Goal: Task Accomplishment & Management: Manage account settings

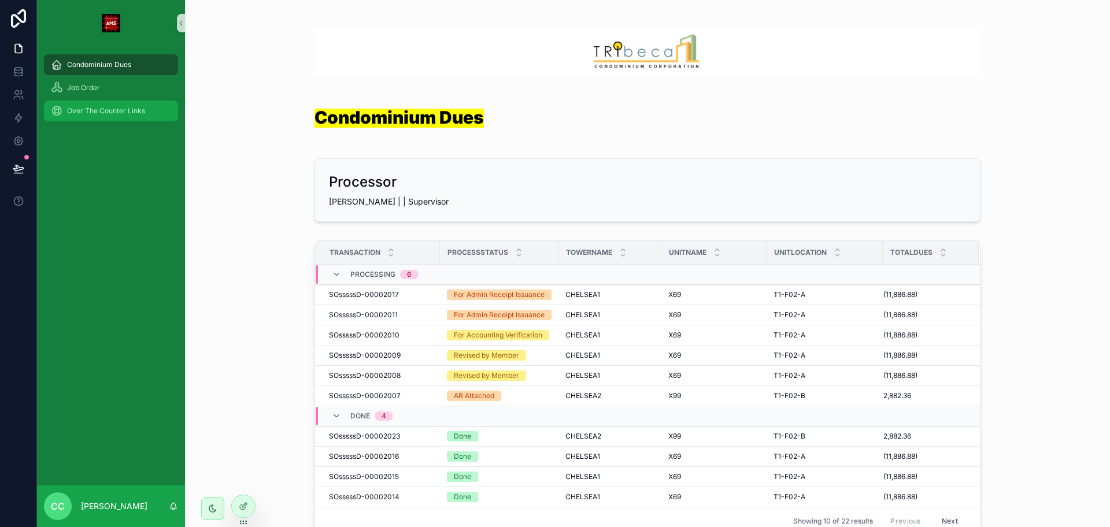
click at [113, 114] on span "Over The Counter Links" at bounding box center [106, 110] width 78 height 9
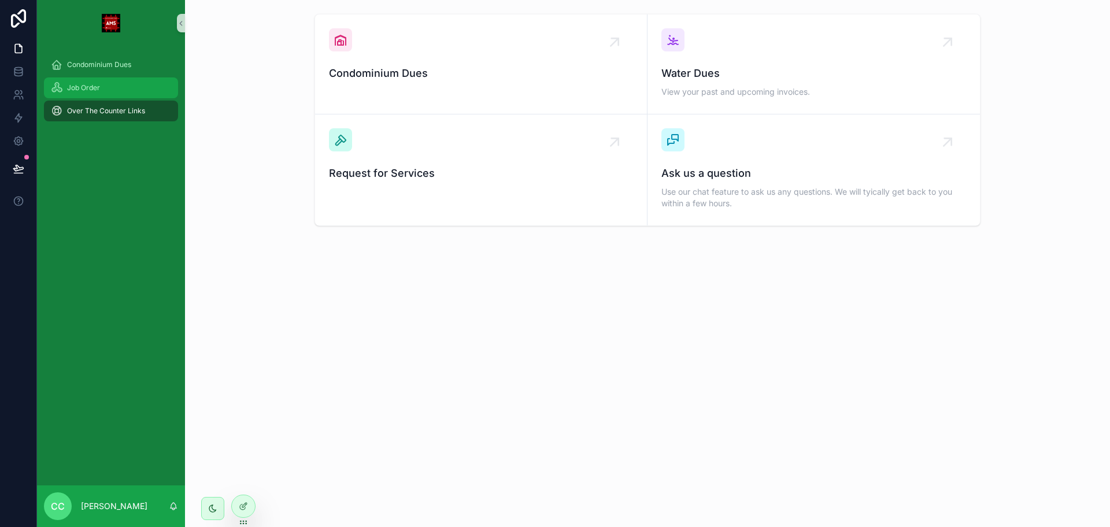
click at [113, 93] on div "Job Order" at bounding box center [111, 88] width 120 height 19
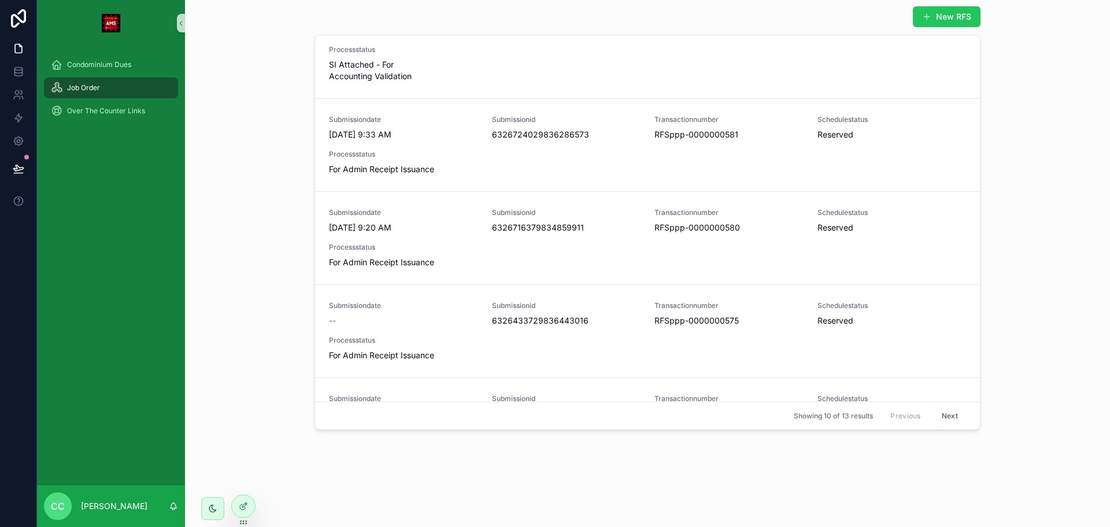
scroll to position [434, 0]
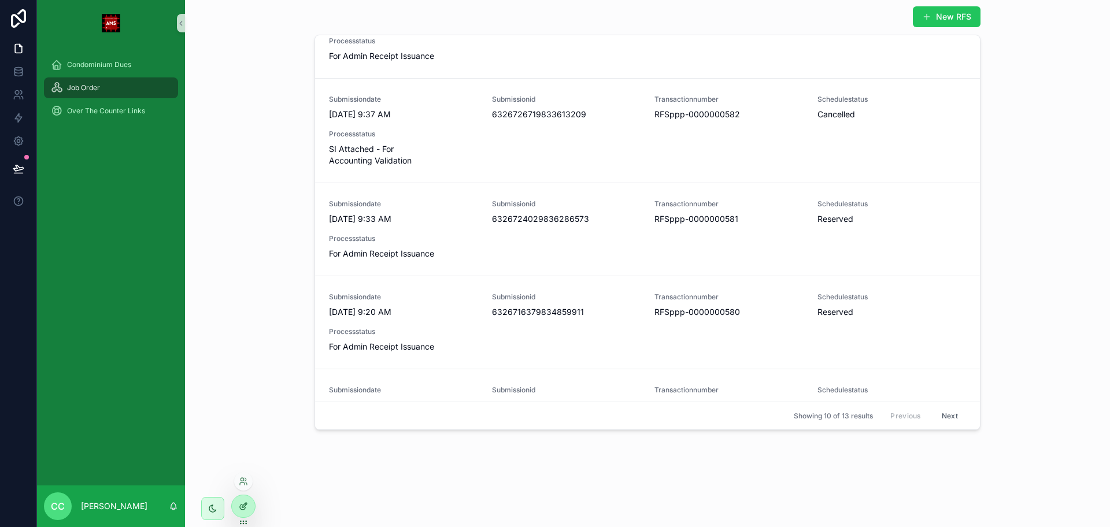
click at [243, 515] on div at bounding box center [243, 507] width 23 height 22
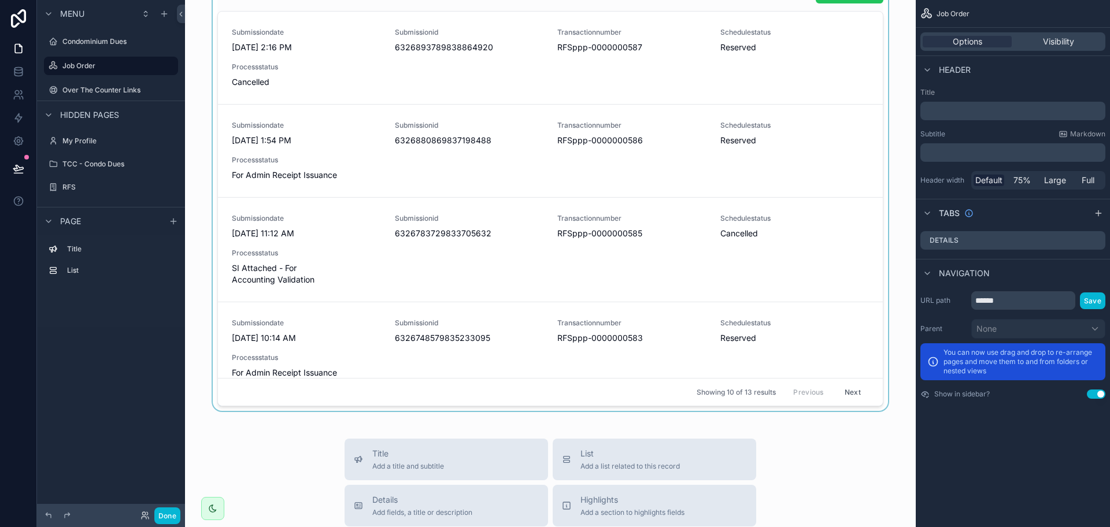
scroll to position [0, 0]
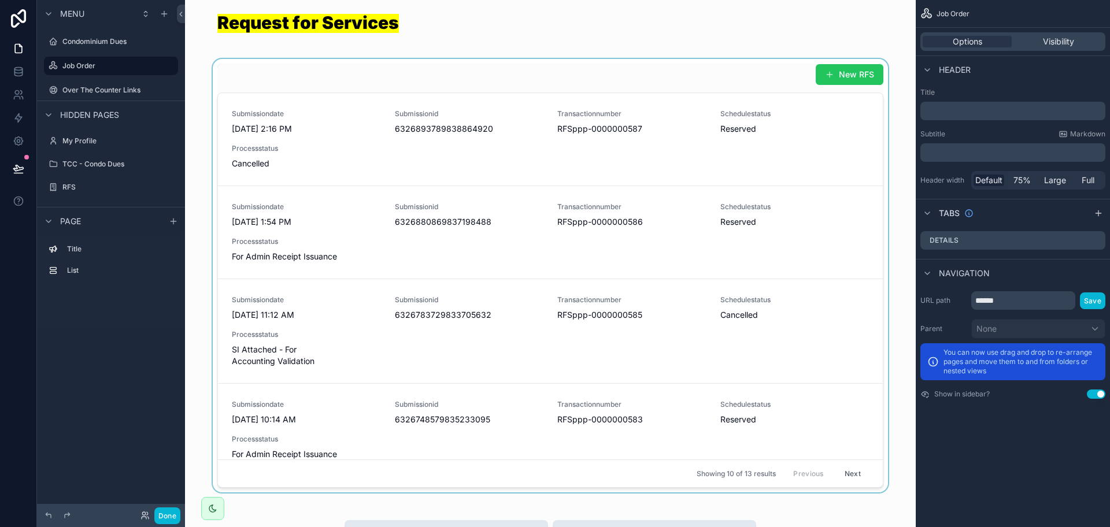
click at [767, 86] on div "scrollable content" at bounding box center [550, 276] width 712 height 434
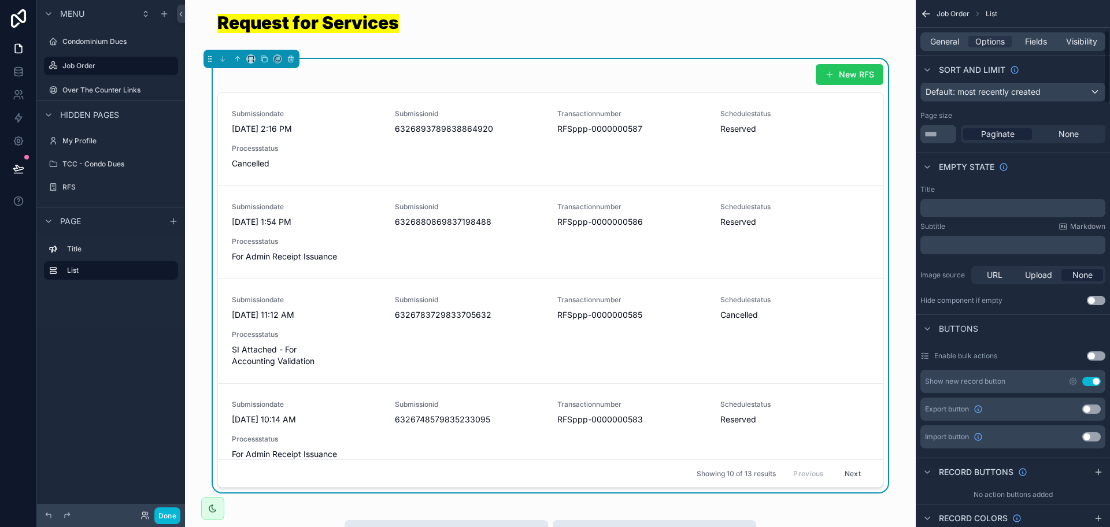
scroll to position [217, 0]
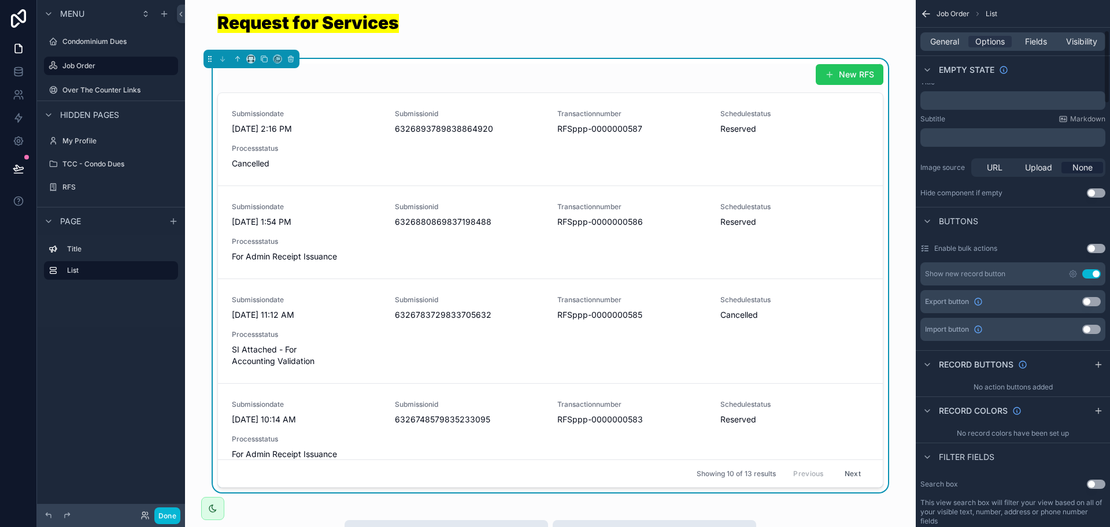
click at [1094, 275] on button "Use setting" at bounding box center [1091, 273] width 19 height 9
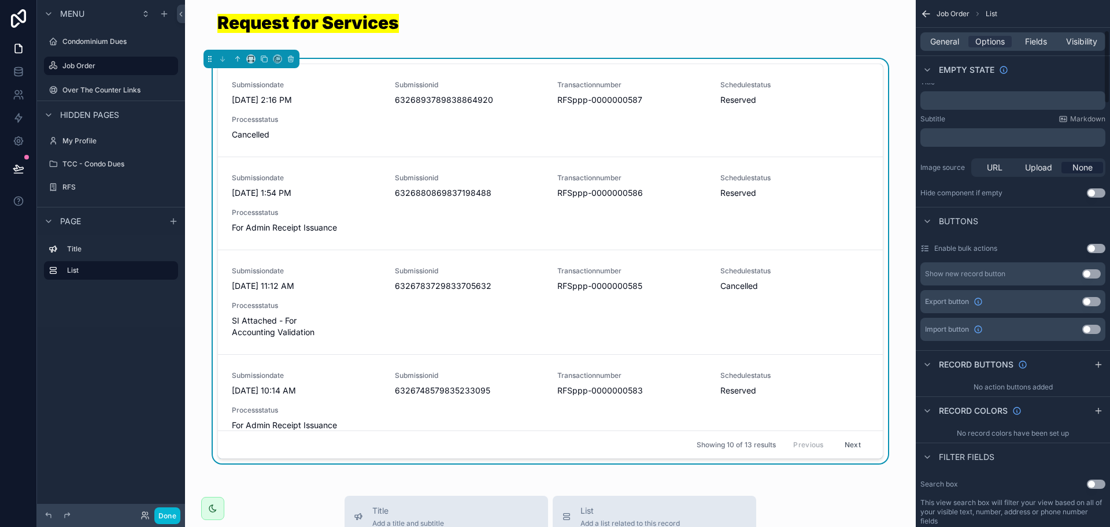
click at [1034, 49] on div "General Options Fields Visibility" at bounding box center [1013, 41] width 185 height 19
click at [1036, 45] on span "Fields" at bounding box center [1036, 42] width 22 height 12
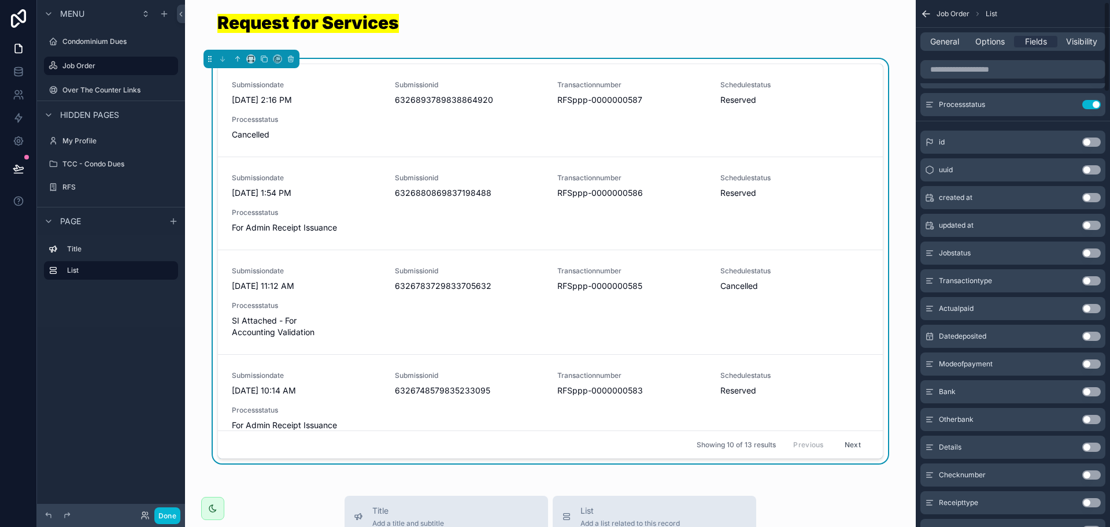
scroll to position [0, 0]
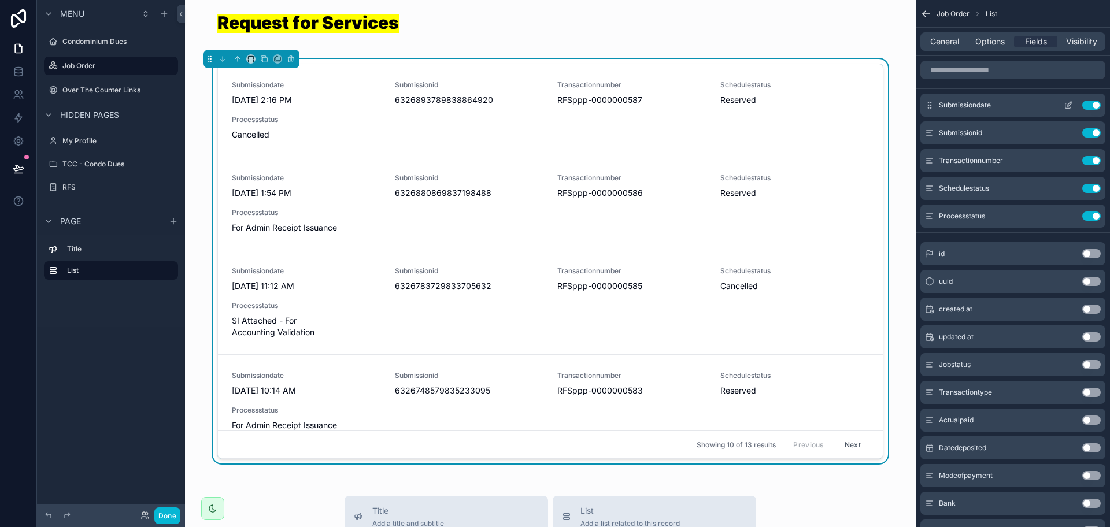
click at [1090, 105] on button "Use setting" at bounding box center [1091, 105] width 19 height 9
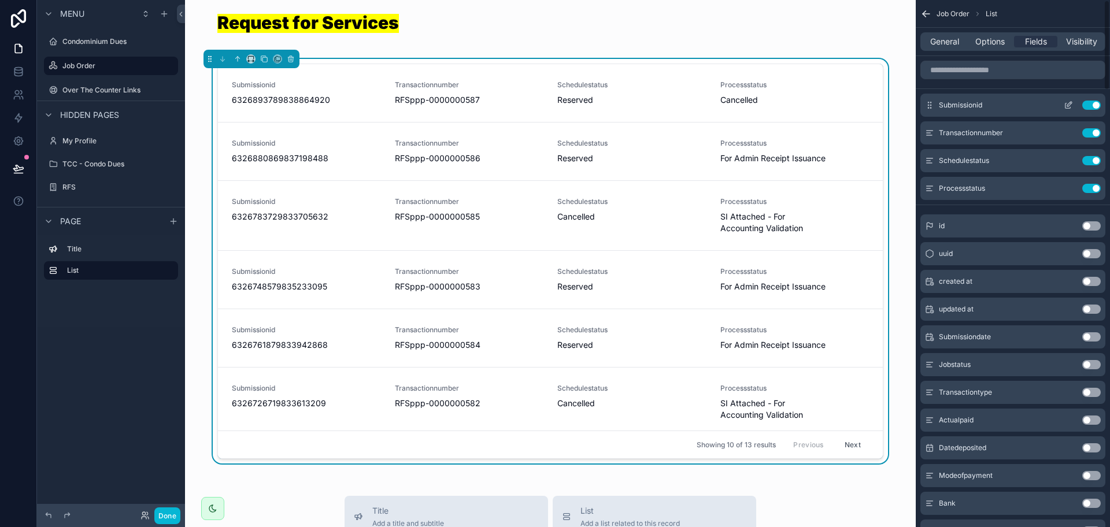
click at [1092, 110] on div "Submissionid Use setting" at bounding box center [1013, 105] width 185 height 23
click at [1093, 102] on button "Use setting" at bounding box center [1091, 105] width 19 height 9
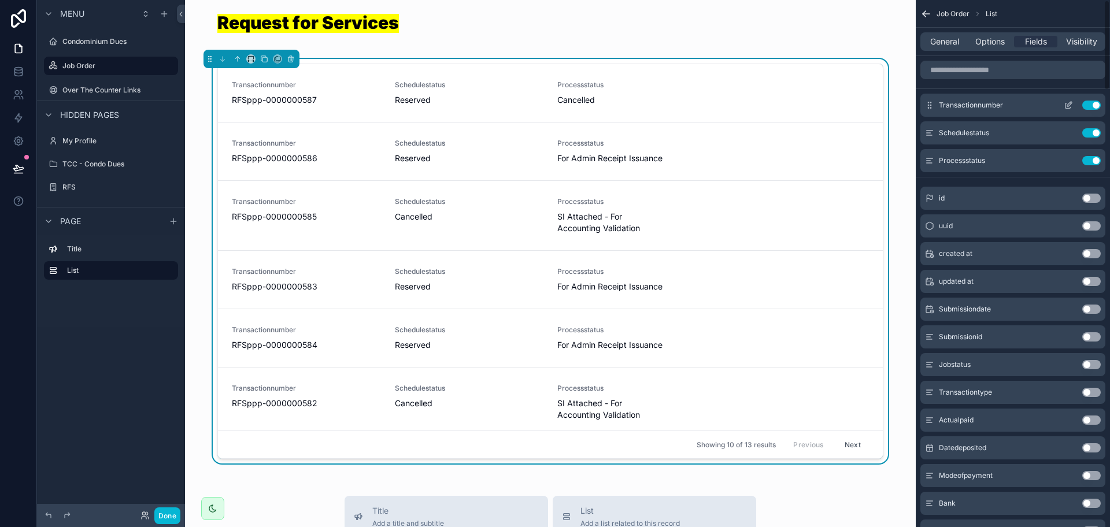
click at [1092, 105] on button "Use setting" at bounding box center [1091, 105] width 19 height 9
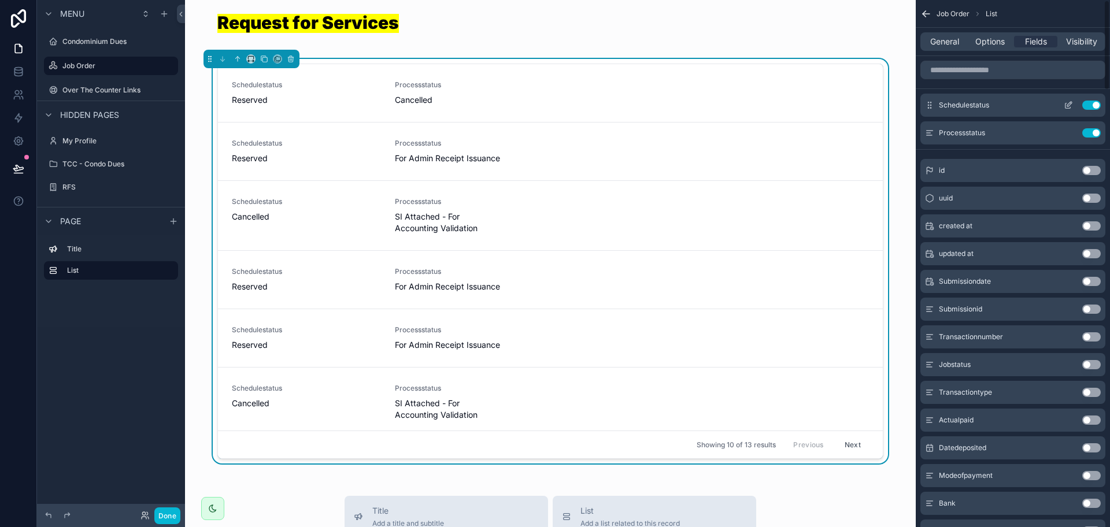
click at [1092, 112] on div "Schedulestatus Use setting" at bounding box center [1013, 105] width 185 height 23
click at [1092, 108] on button "Use setting" at bounding box center [1091, 105] width 19 height 9
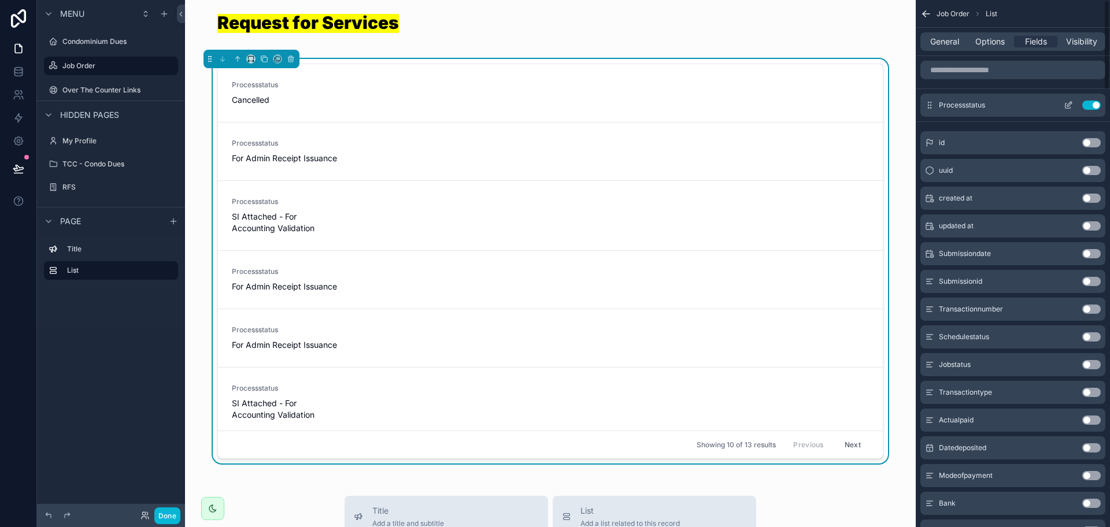
click at [1092, 112] on div "Processstatus Use setting" at bounding box center [1013, 105] width 185 height 23
click at [1092, 110] on div "Processstatus Use setting" at bounding box center [1013, 105] width 185 height 23
click at [1089, 104] on button "Use setting" at bounding box center [1091, 105] width 19 height 9
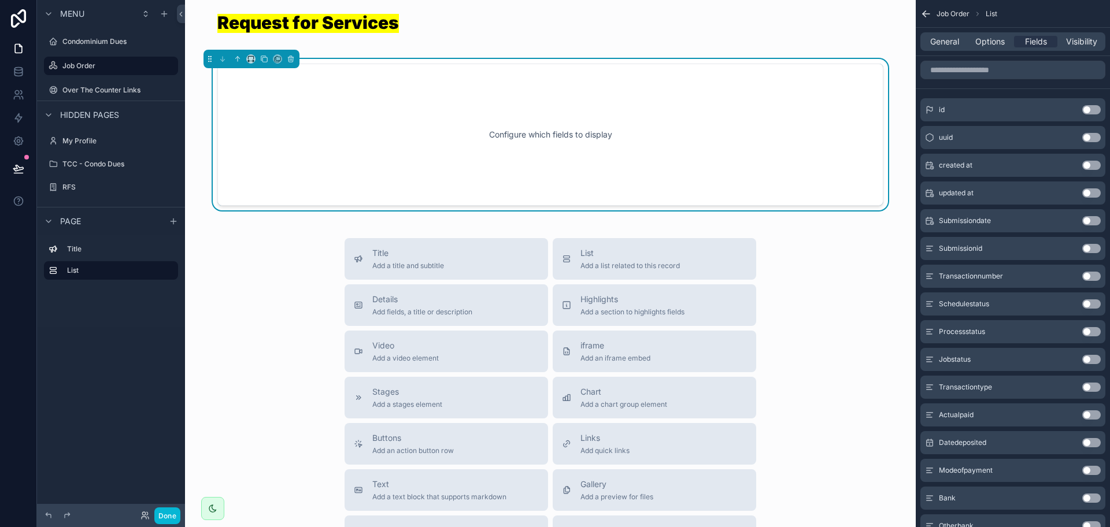
click at [1095, 306] on button "Use setting" at bounding box center [1091, 304] width 19 height 9
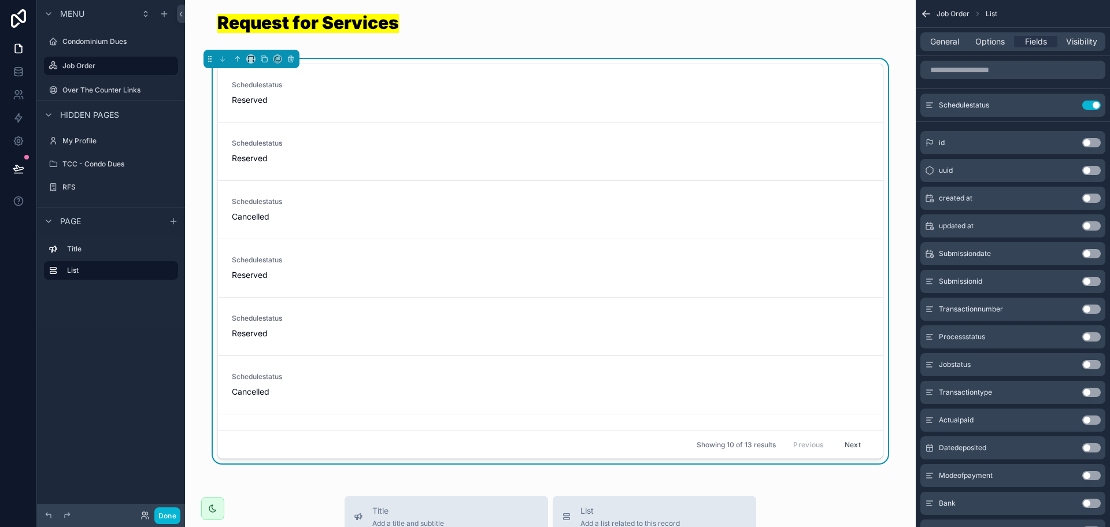
click at [1086, 338] on button "Use setting" at bounding box center [1091, 336] width 19 height 9
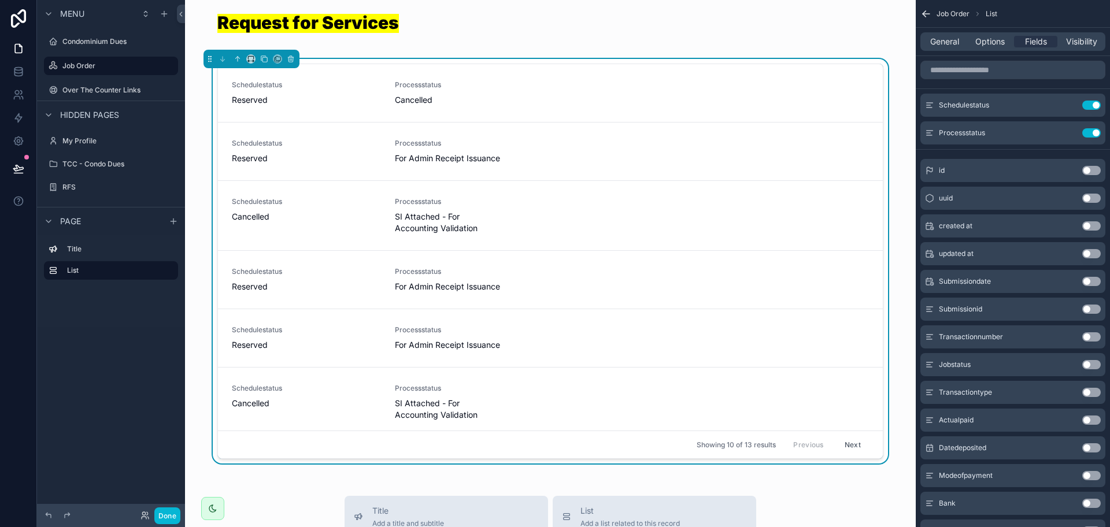
click at [1086, 364] on button "Use setting" at bounding box center [1091, 364] width 19 height 9
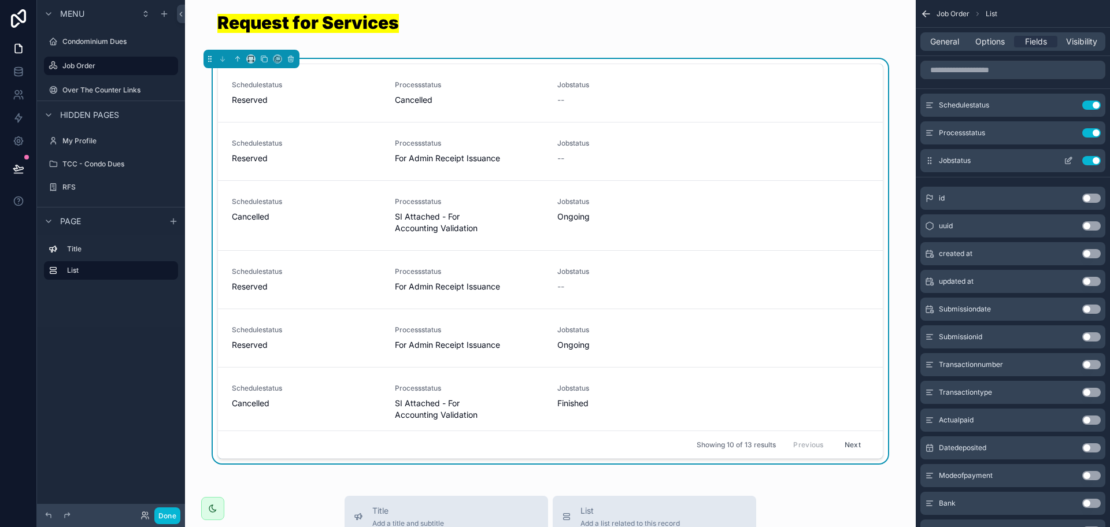
click at [1089, 165] on div "Jobstatus Use setting" at bounding box center [1013, 160] width 185 height 23
click at [18, 78] on link at bounding box center [18, 71] width 36 height 23
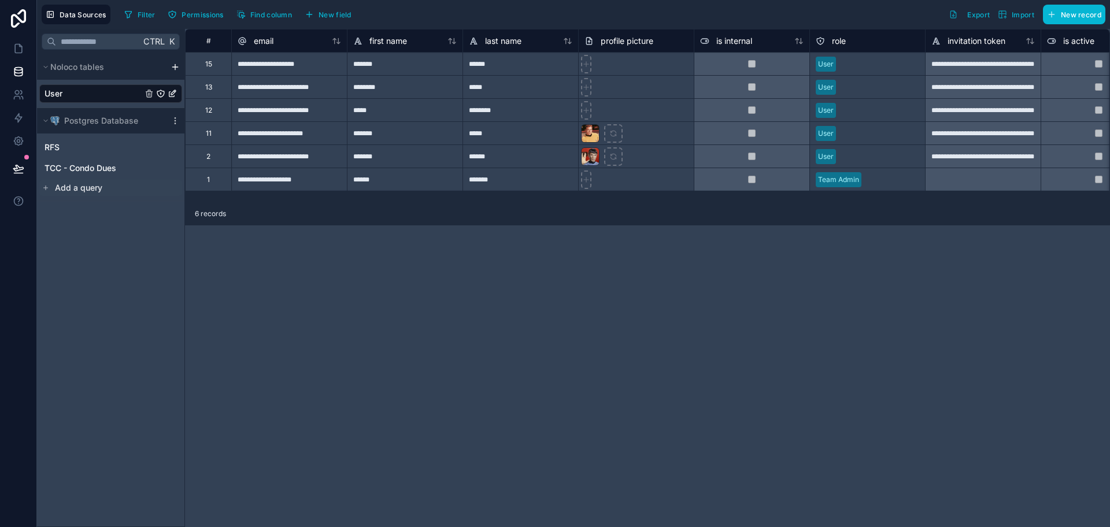
click at [109, 190] on button "Add a query" at bounding box center [110, 188] width 143 height 16
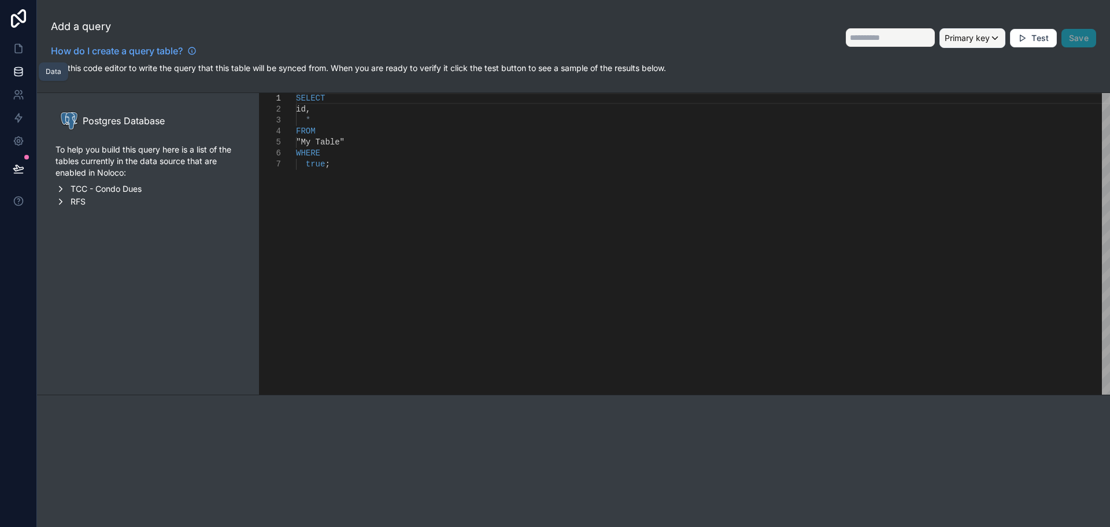
click at [21, 74] on icon at bounding box center [19, 72] width 12 height 12
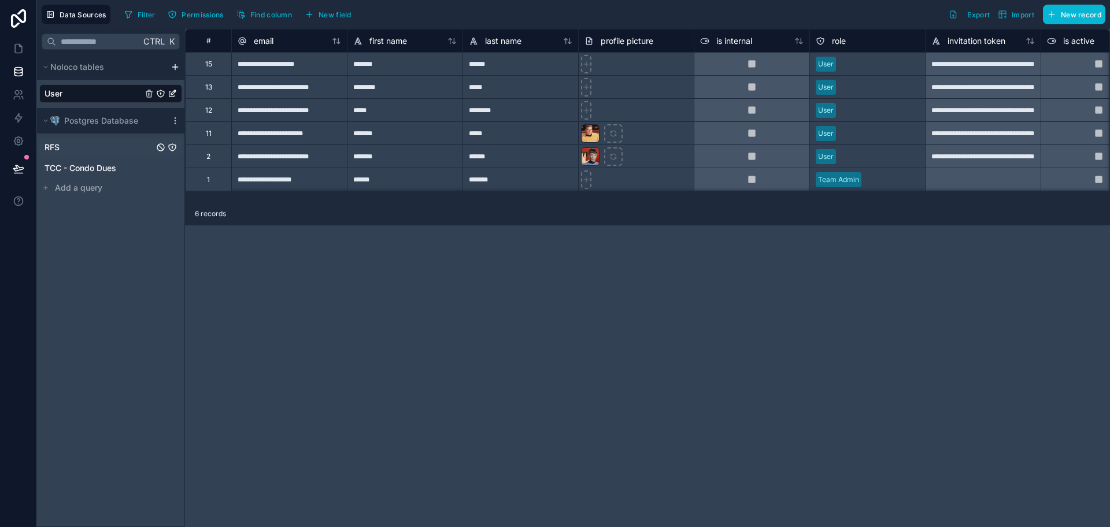
click at [91, 156] on div "RFS" at bounding box center [110, 147] width 143 height 19
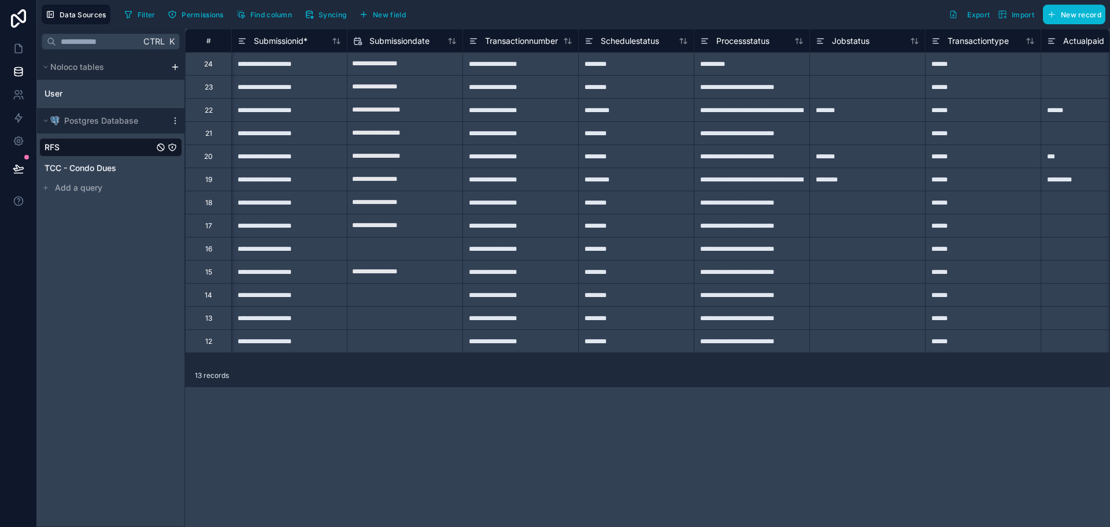
scroll to position [0, 228]
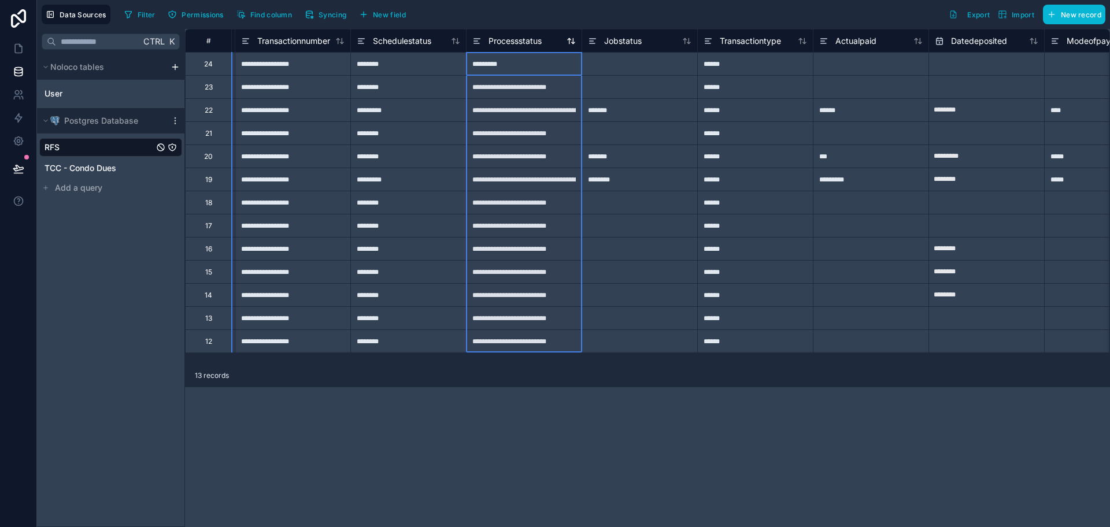
click at [481, 43] on icon at bounding box center [476, 41] width 9 height 14
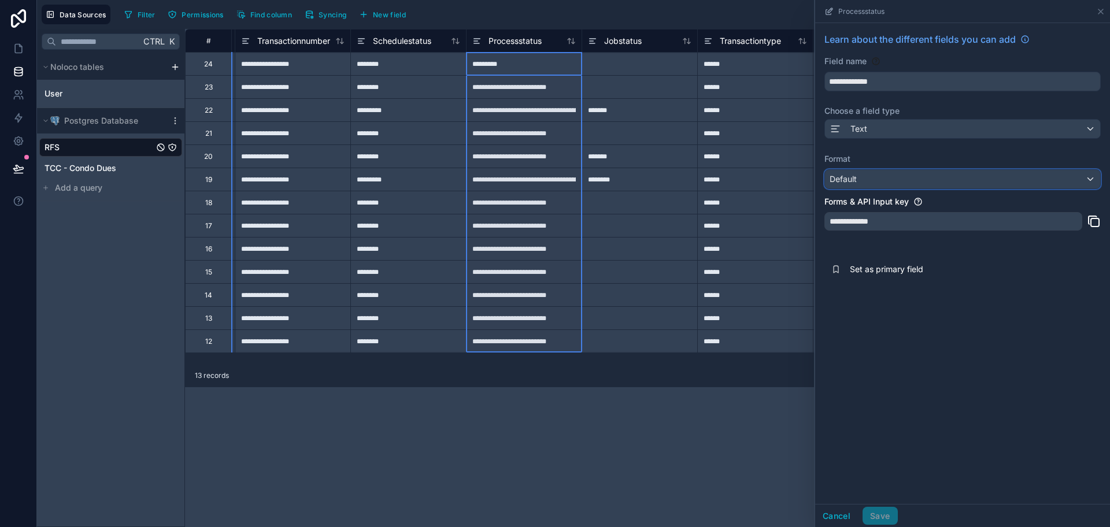
click at [863, 180] on div "Default" at bounding box center [962, 179] width 275 height 19
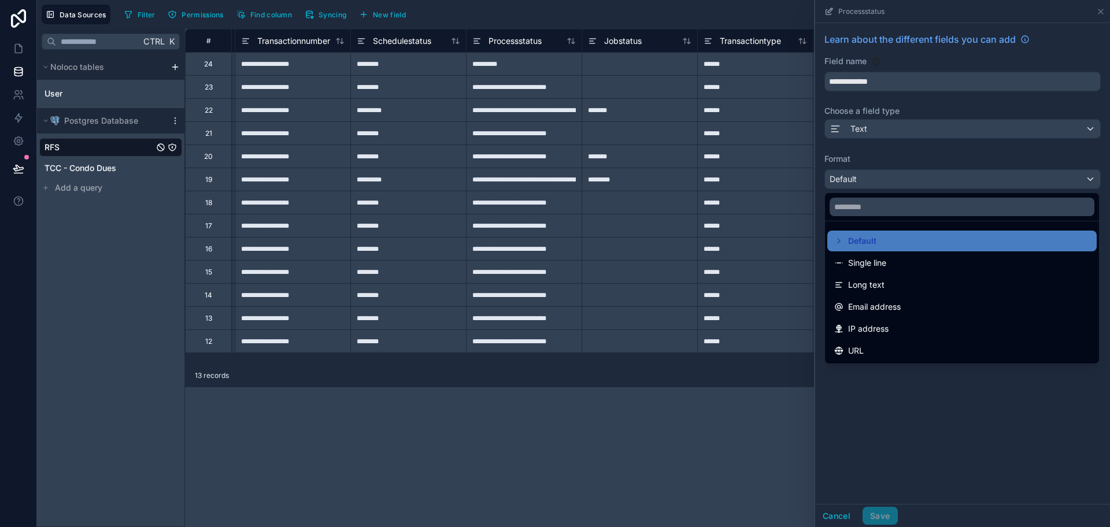
click at [903, 134] on div at bounding box center [962, 263] width 295 height 527
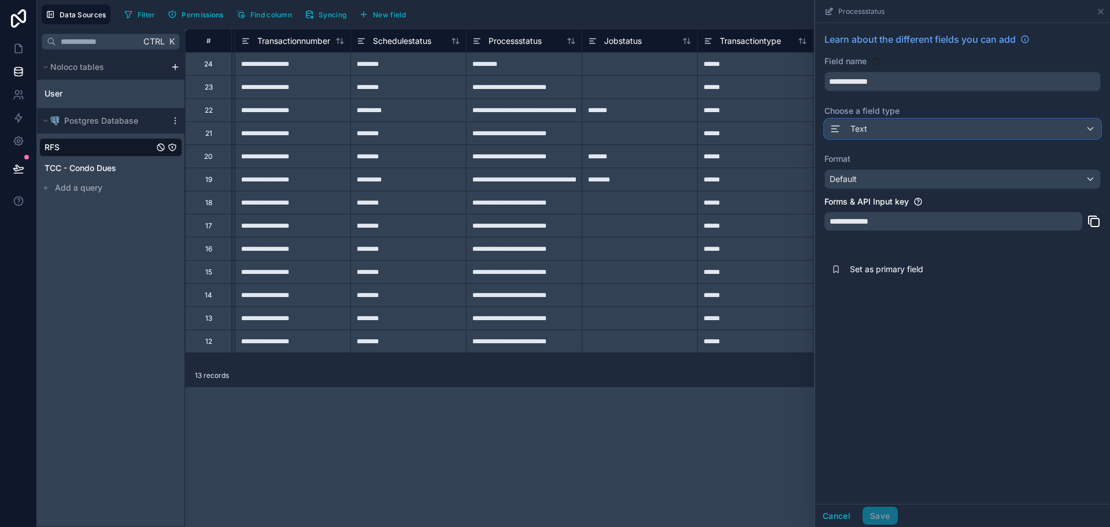
click at [900, 119] on button "Text" at bounding box center [963, 129] width 276 height 20
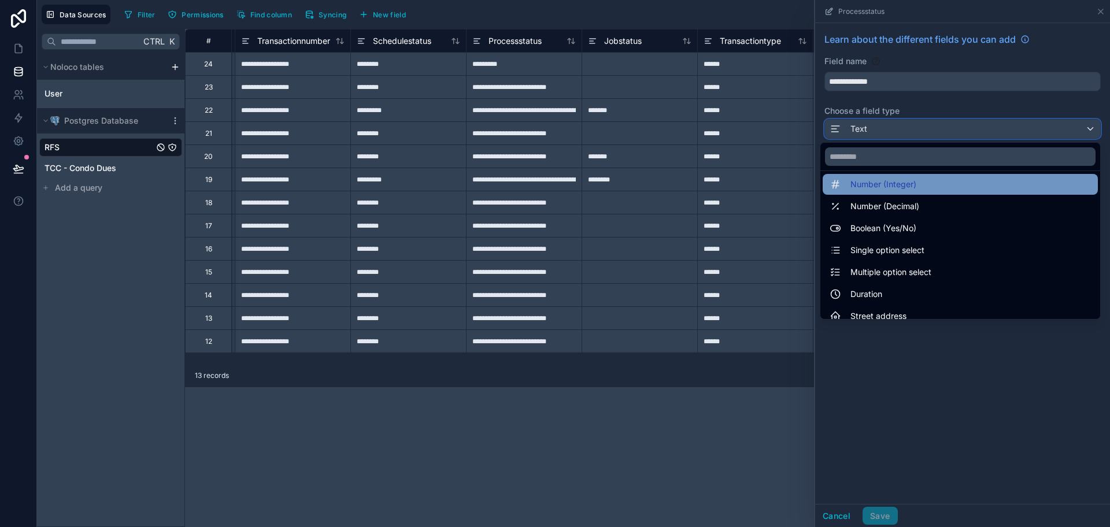
scroll to position [72, 0]
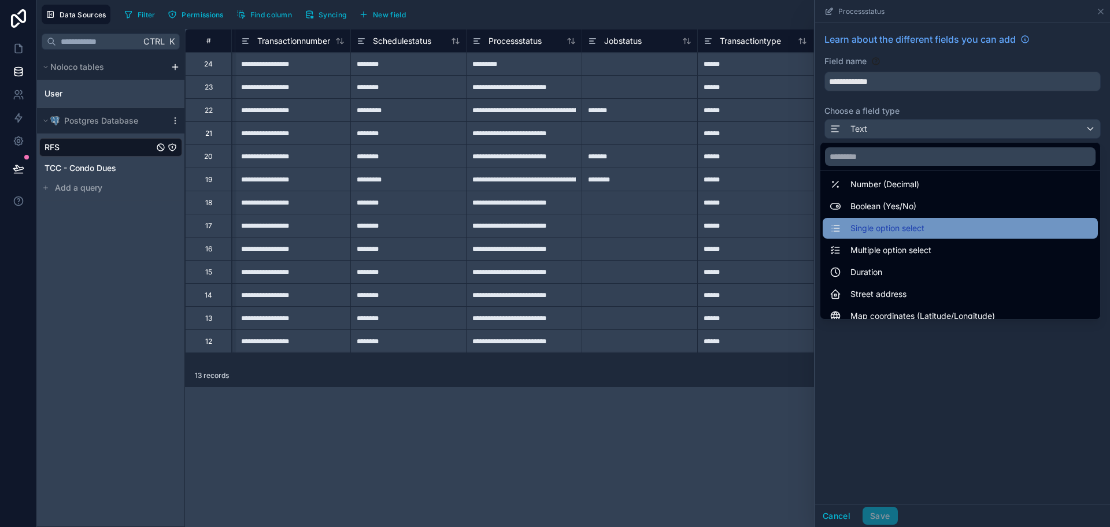
click at [894, 234] on span "Single option select" at bounding box center [888, 228] width 74 height 14
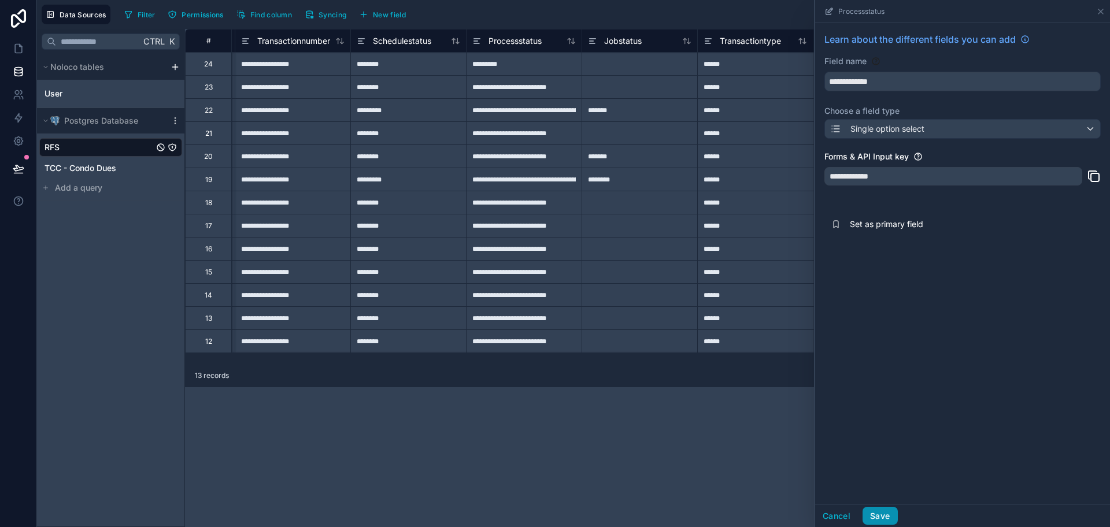
click at [879, 511] on button "Save" at bounding box center [880, 516] width 35 height 19
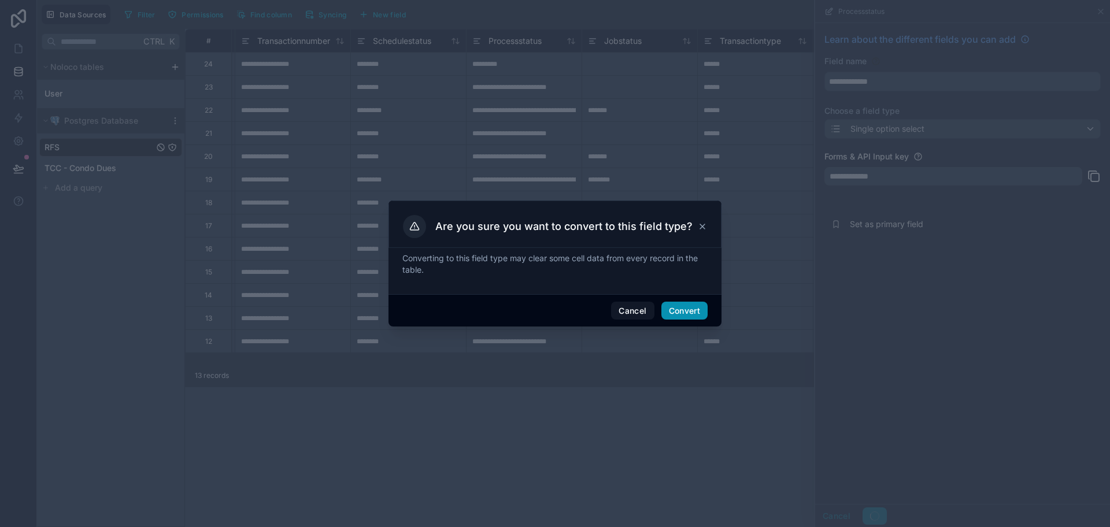
click at [684, 309] on button "Convert" at bounding box center [684, 311] width 46 height 19
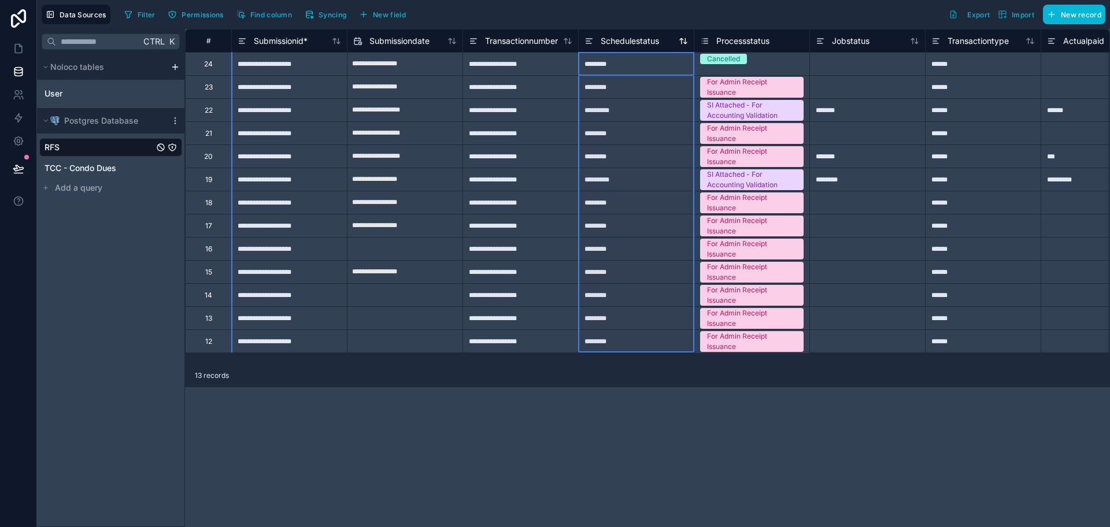
click at [592, 41] on icon at bounding box center [589, 41] width 9 height 14
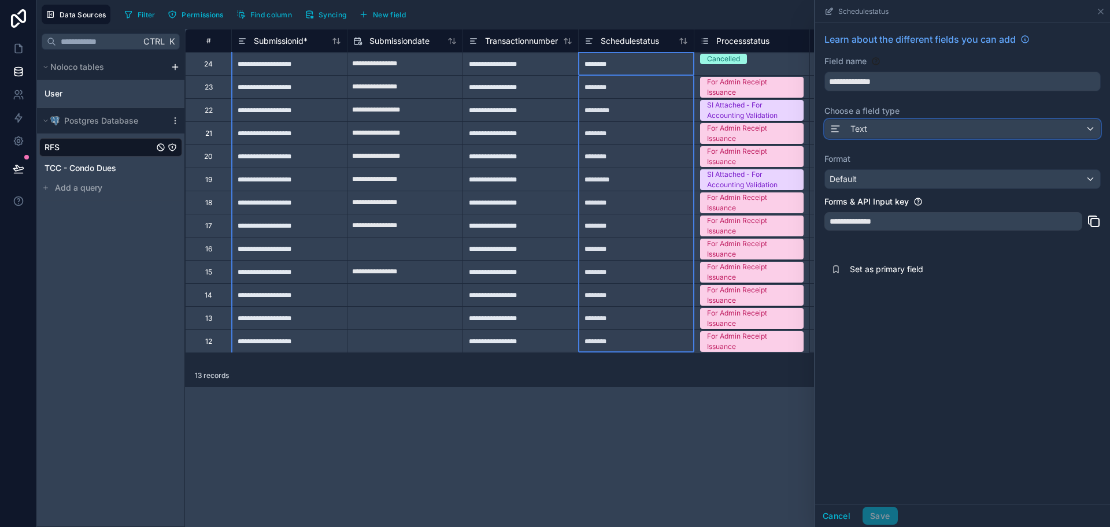
click at [845, 130] on span at bounding box center [838, 129] width 16 height 14
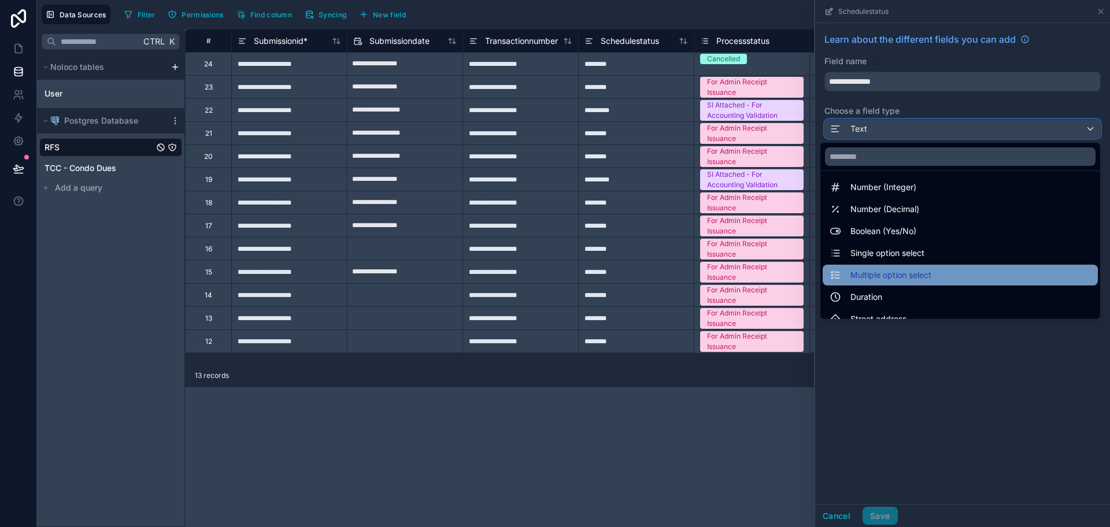
scroll to position [72, 0]
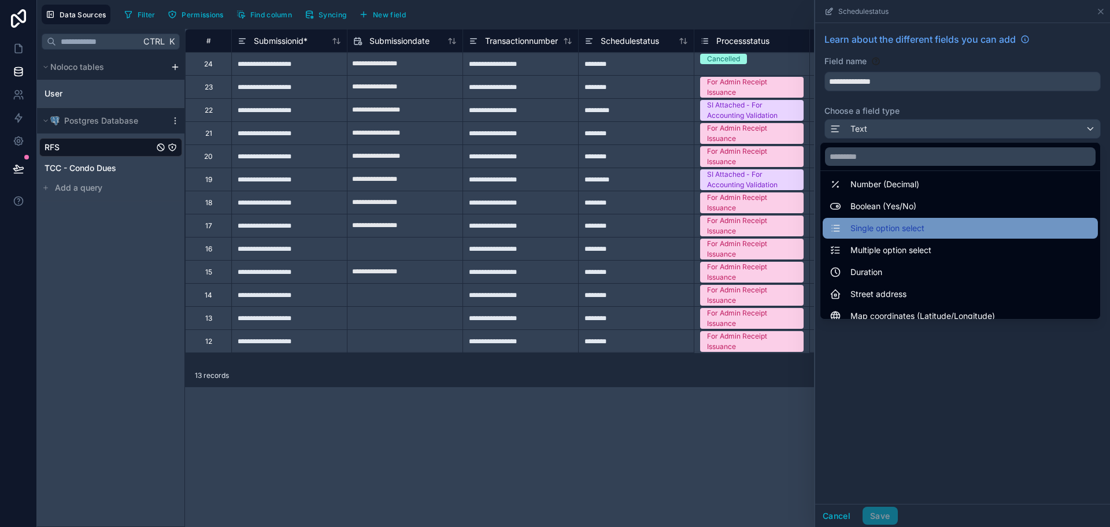
click at [903, 227] on span "Single option select" at bounding box center [888, 228] width 74 height 14
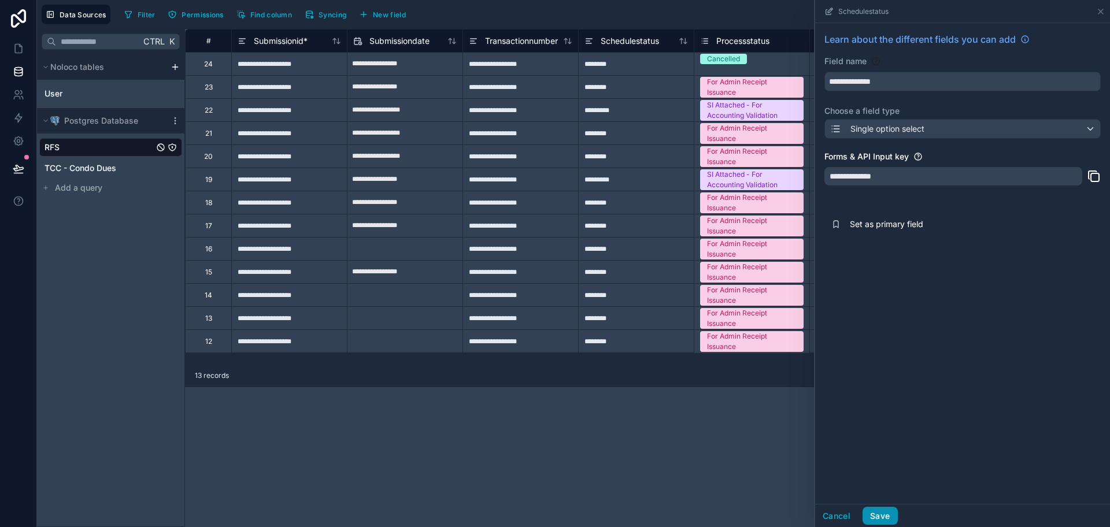
click at [896, 516] on button "Save" at bounding box center [880, 516] width 35 height 19
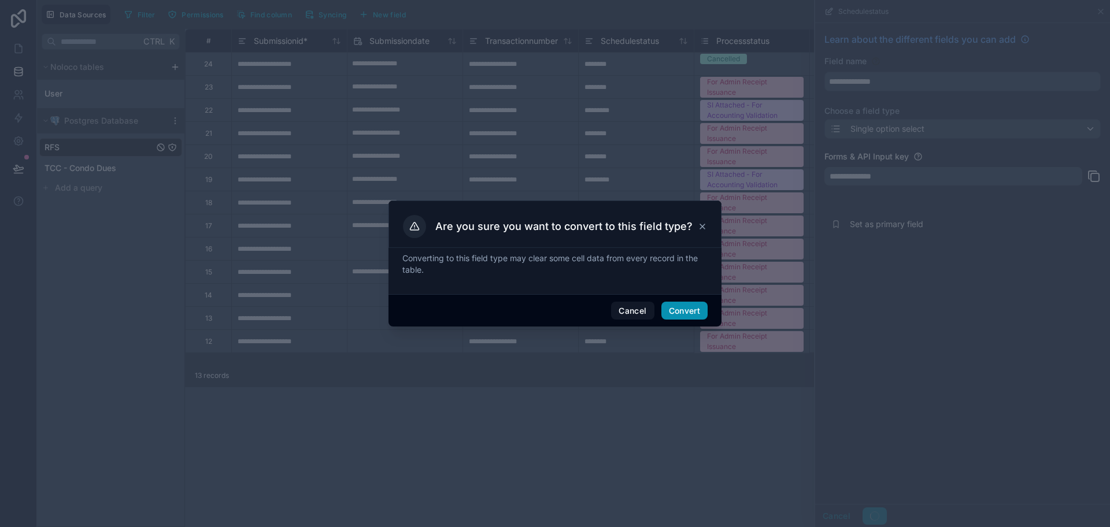
click at [686, 315] on button "Convert" at bounding box center [684, 311] width 46 height 19
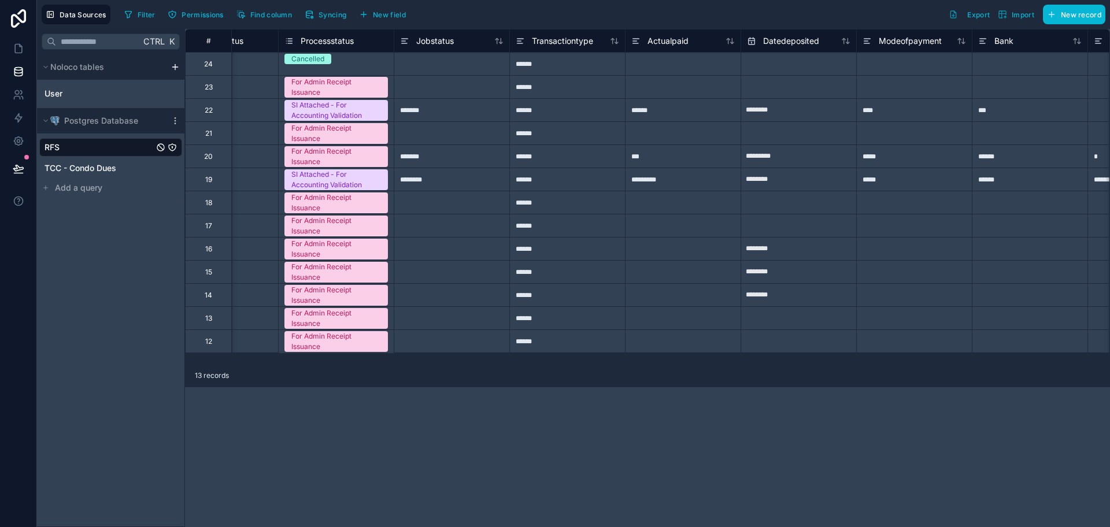
scroll to position [0, 494]
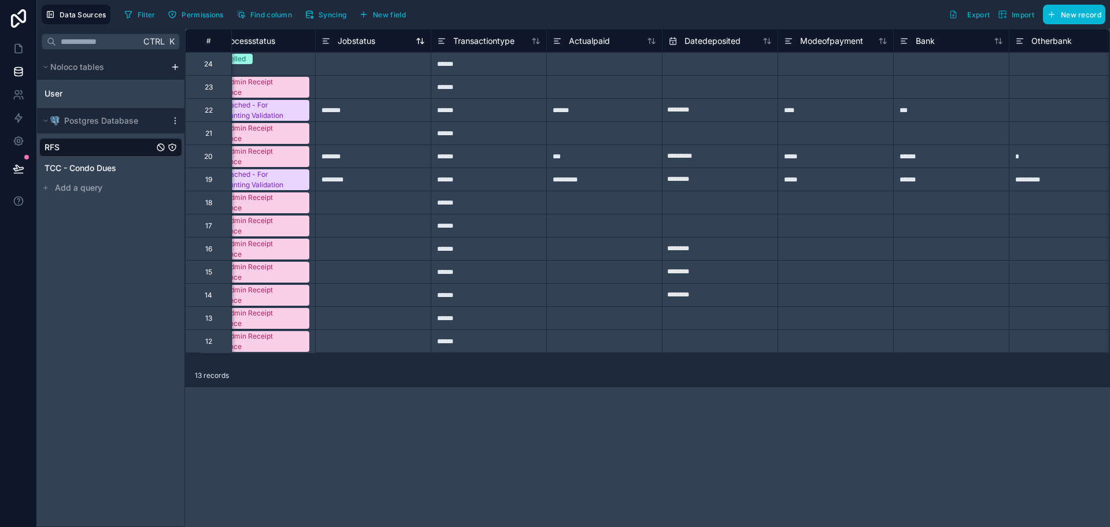
click at [332, 44] on div "Jobstatus" at bounding box center [348, 41] width 54 height 14
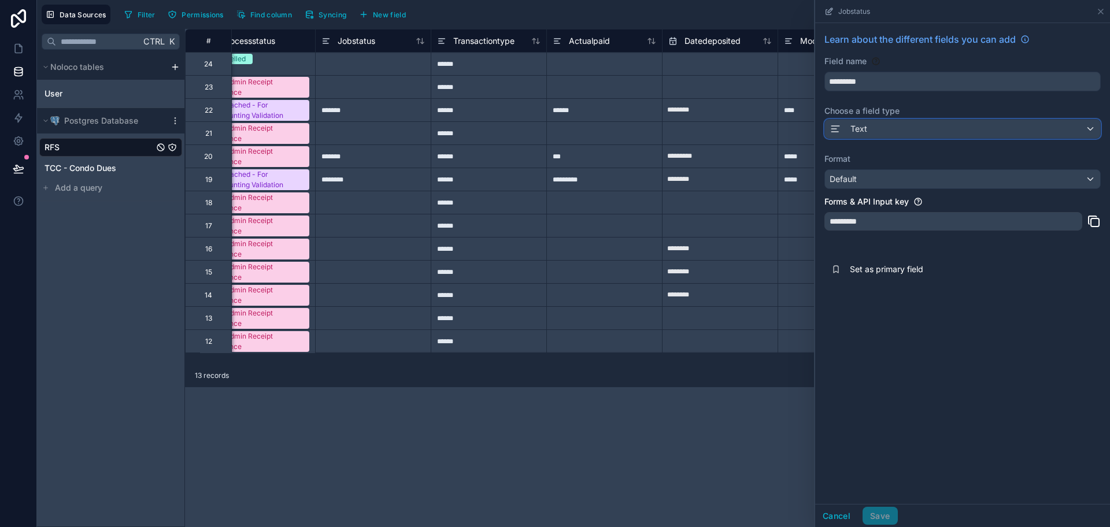
click at [933, 137] on div "Text" at bounding box center [962, 129] width 275 height 19
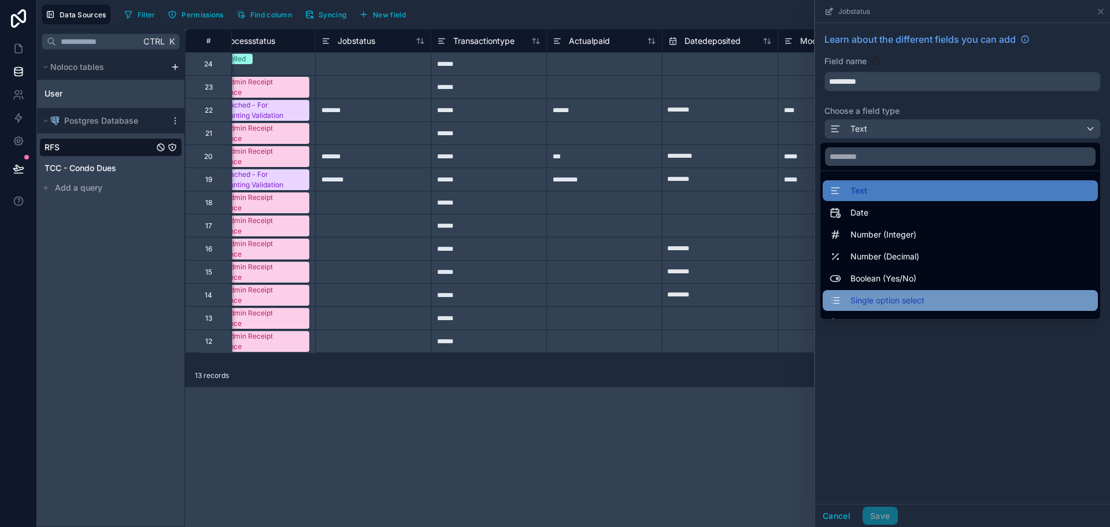
click at [890, 301] on span "Single option select" at bounding box center [888, 301] width 74 height 14
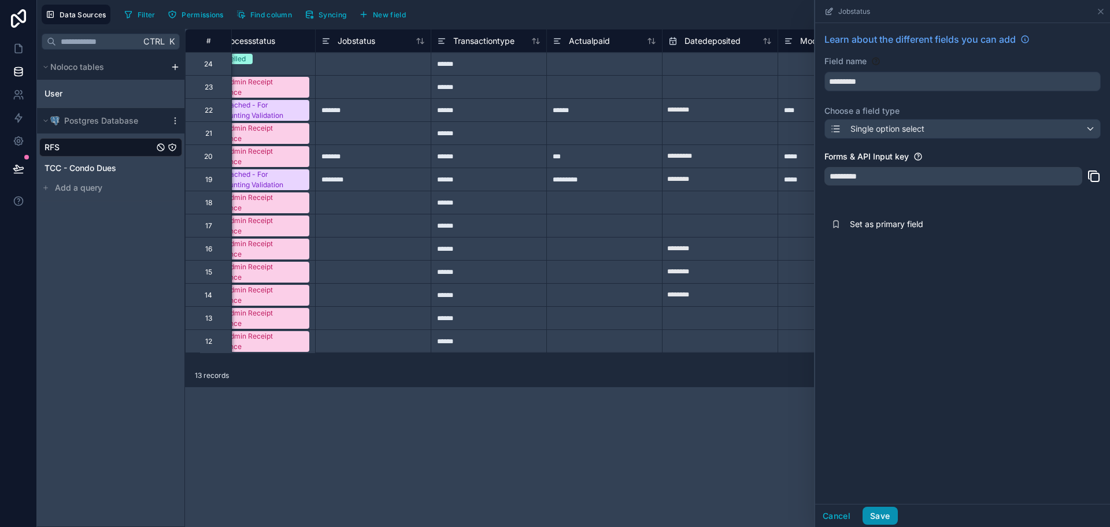
click at [882, 515] on button "Save" at bounding box center [880, 516] width 35 height 19
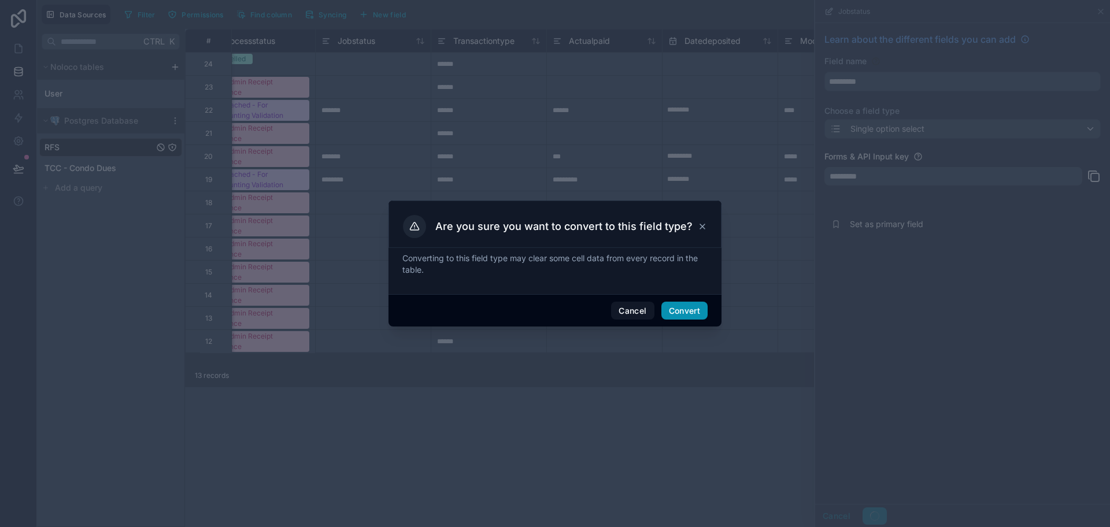
click at [670, 306] on button "Convert" at bounding box center [684, 311] width 46 height 19
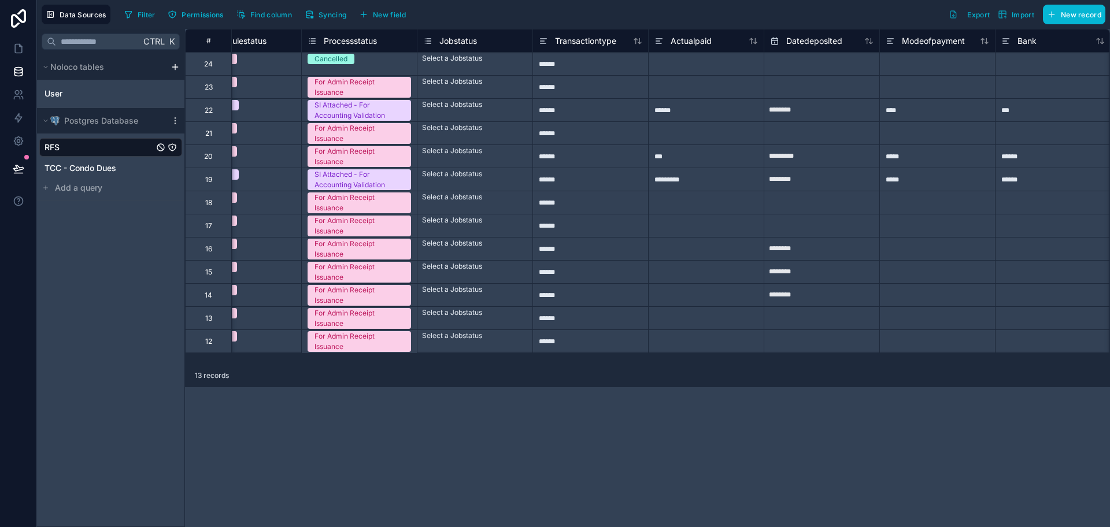
scroll to position [0, 408]
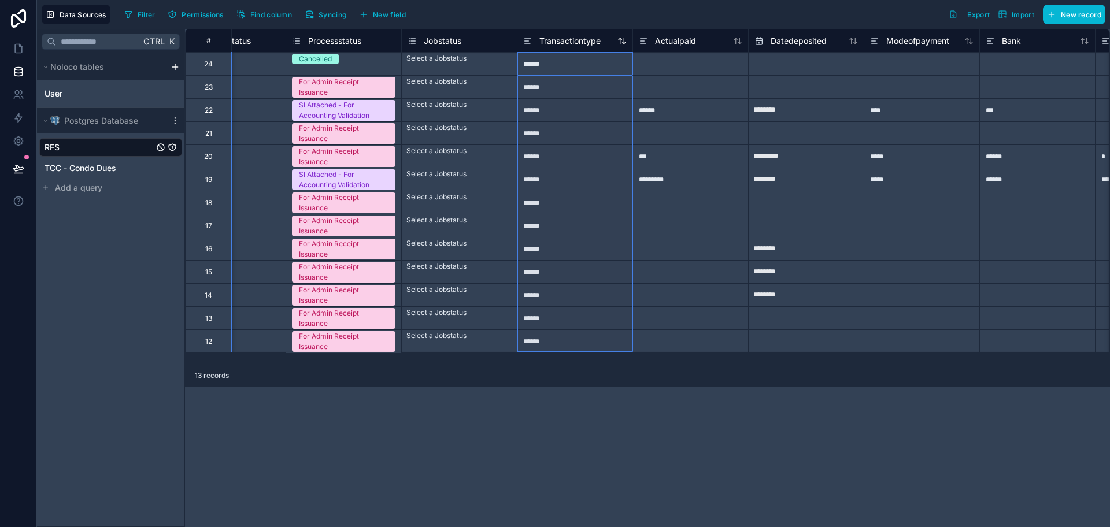
click at [525, 45] on icon at bounding box center [527, 41] width 9 height 14
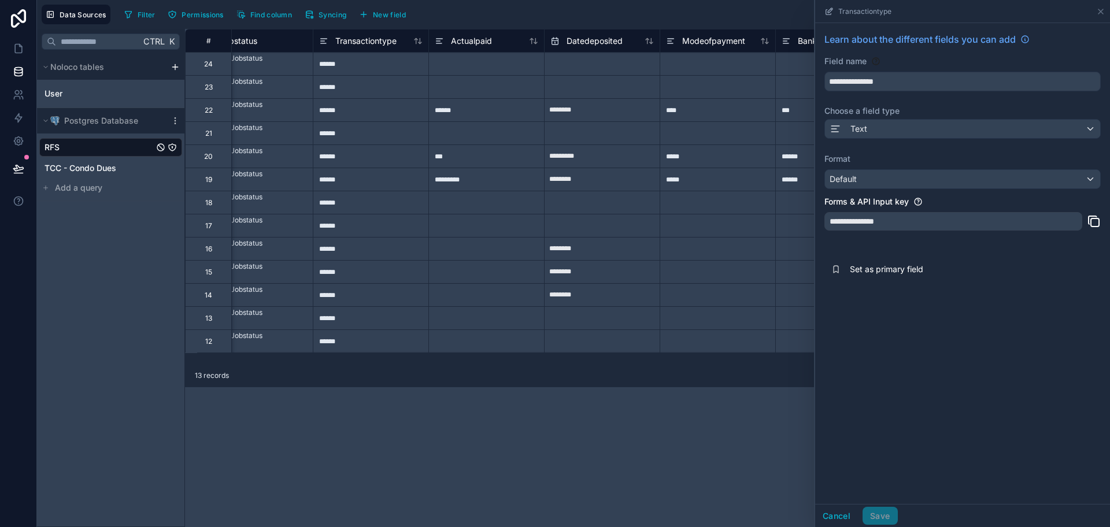
scroll to position [0, 628]
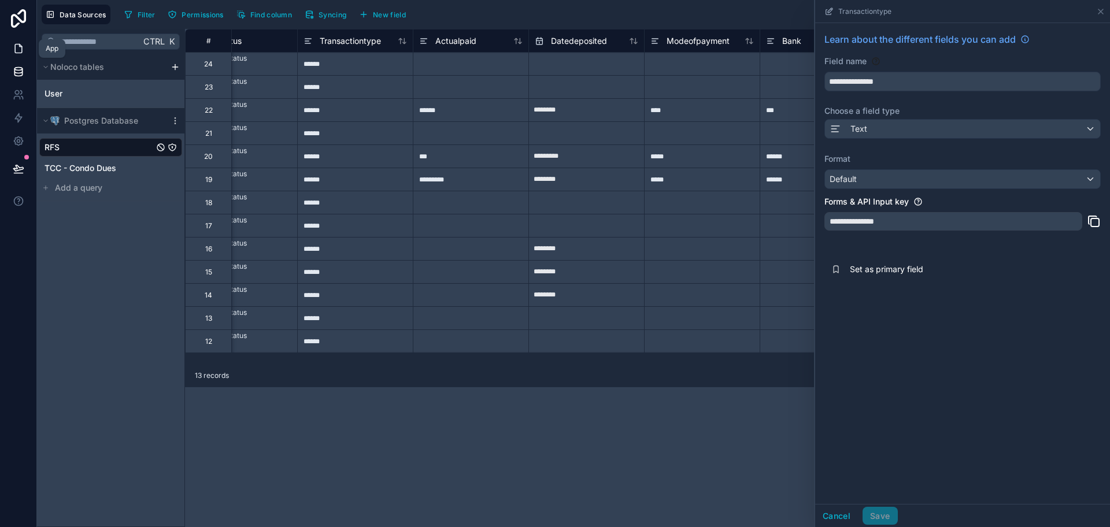
click at [16, 57] on link at bounding box center [18, 48] width 36 height 23
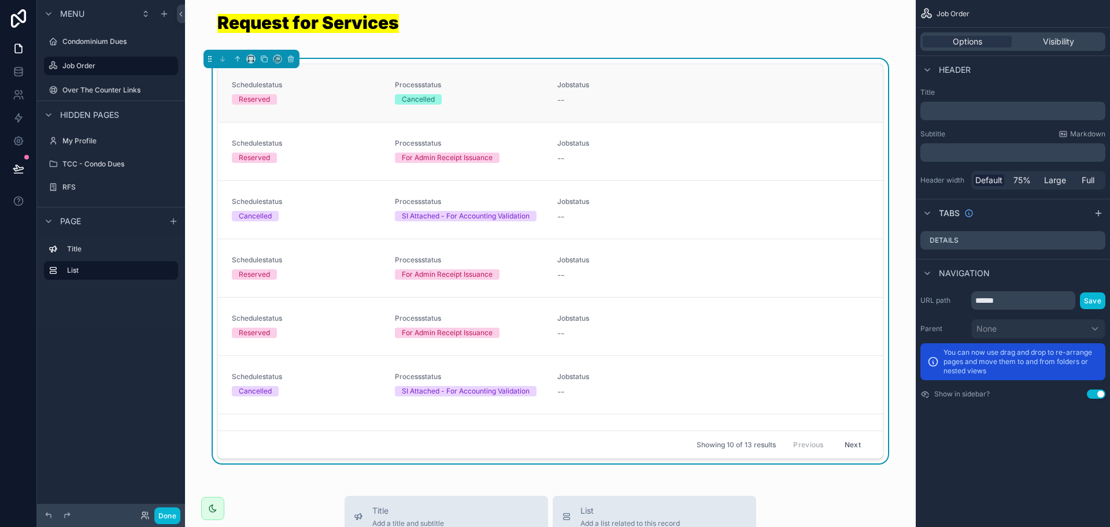
click at [847, 71] on link "Schedulestatus Reserved Processstatus Cancelled Jobstatus --" at bounding box center [550, 93] width 665 height 58
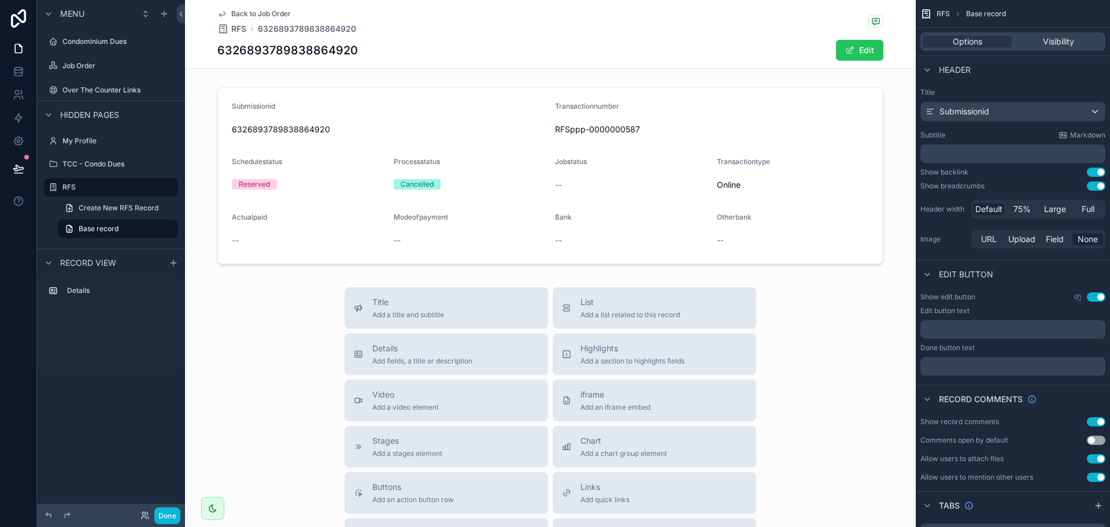
click at [249, 13] on span "Back to Job Order" at bounding box center [261, 13] width 60 height 9
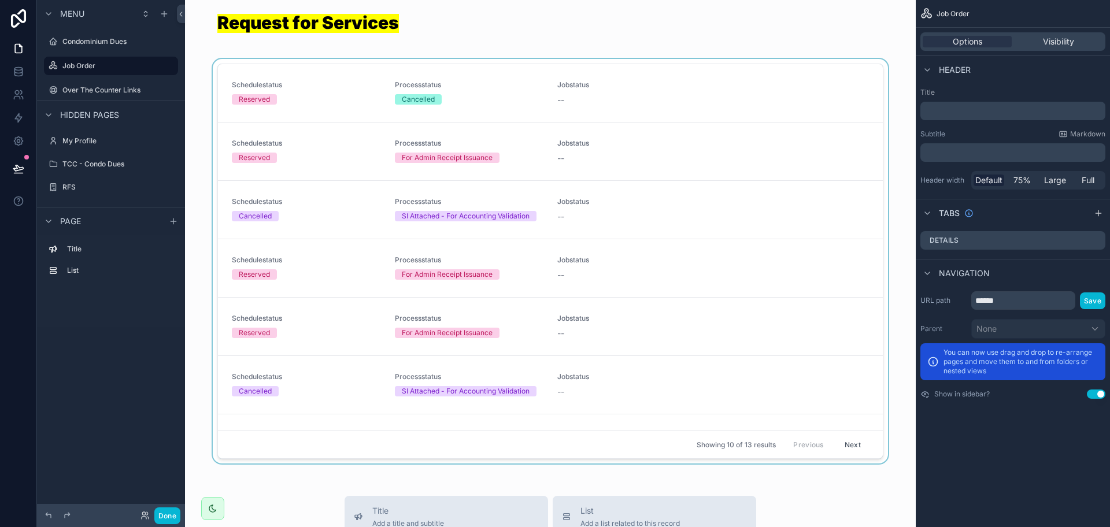
click at [626, 123] on div "scrollable content" at bounding box center [550, 263] width 712 height 409
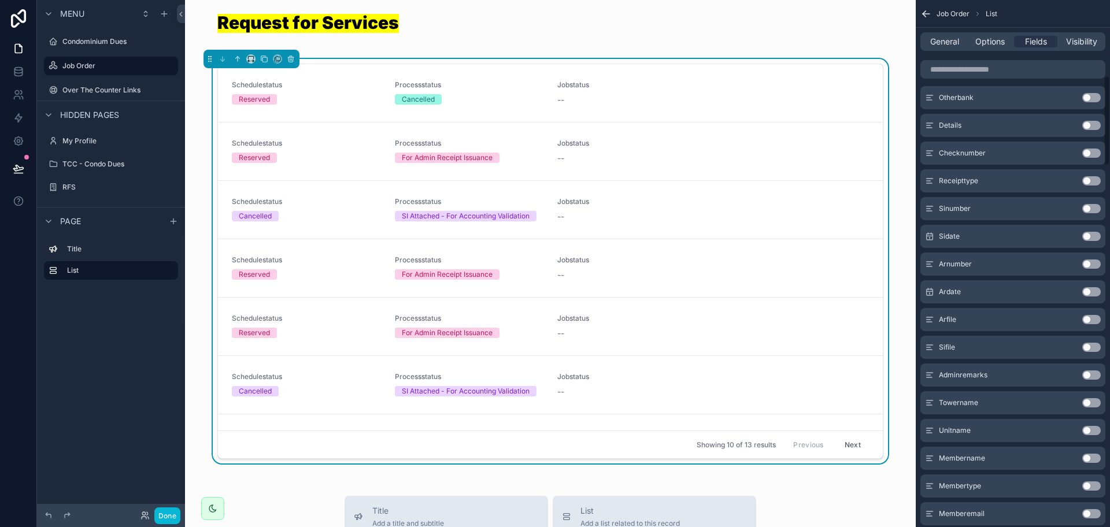
scroll to position [506, 0]
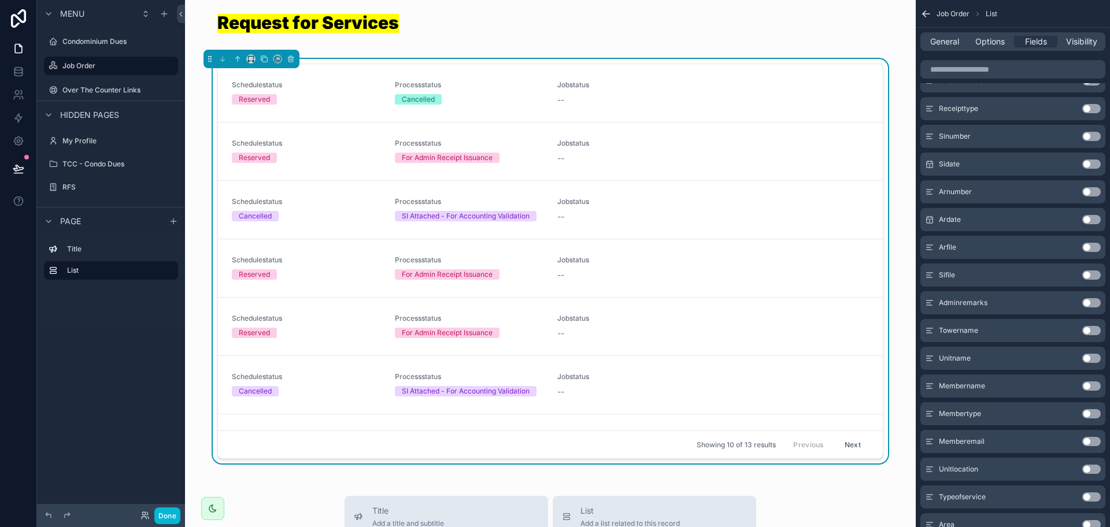
click at [1090, 332] on button "Use setting" at bounding box center [1091, 330] width 19 height 9
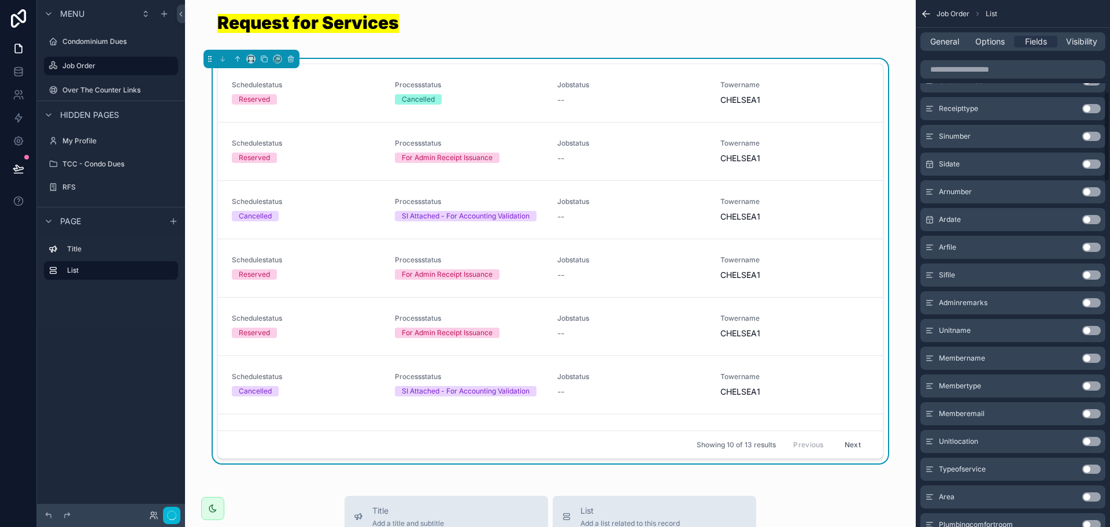
click at [1090, 332] on button "Use setting" at bounding box center [1091, 330] width 19 height 9
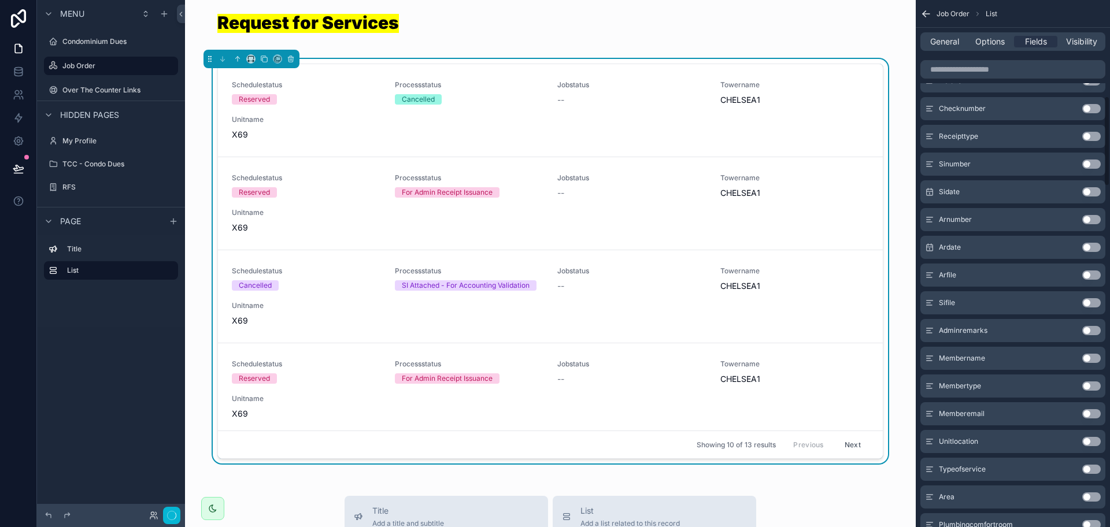
scroll to position [561, 0]
click at [1090, 332] on button "Use setting" at bounding box center [1091, 330] width 19 height 9
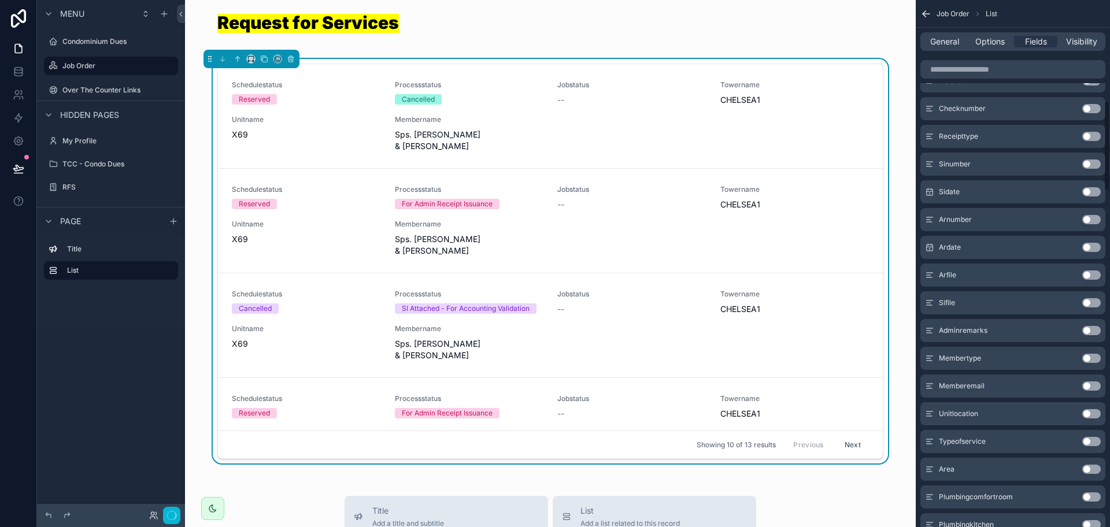
scroll to position [589, 0]
click at [922, 11] on icon "scrollable content" at bounding box center [927, 14] width 12 height 12
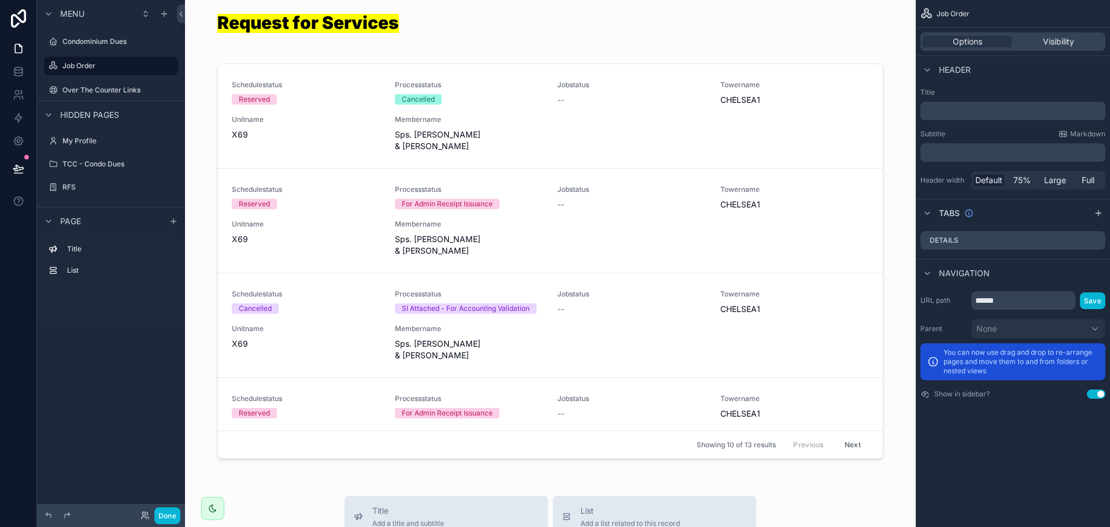
scroll to position [0, 0]
click at [856, 65] on div "scrollable content" at bounding box center [550, 263] width 712 height 409
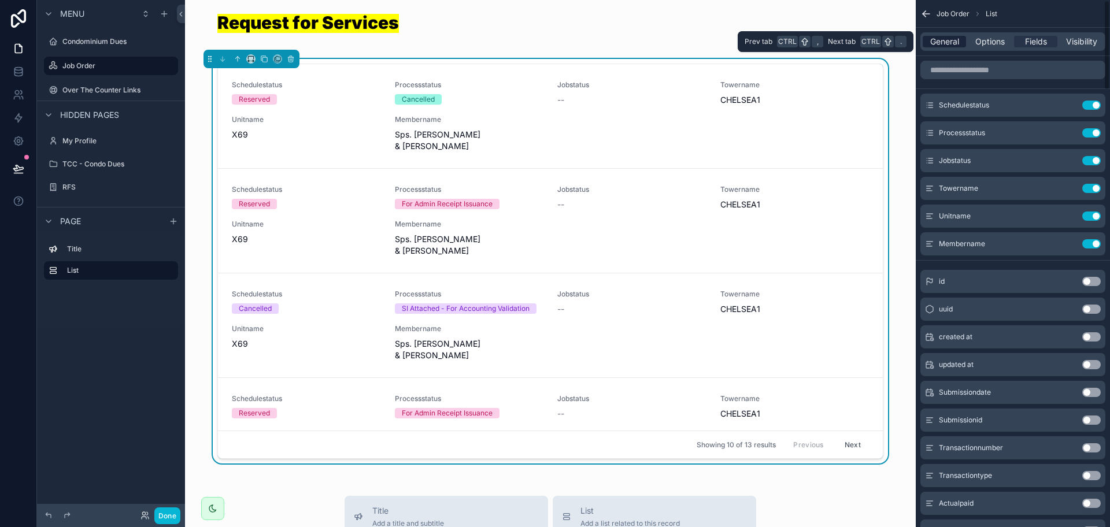
click at [950, 39] on span "General" at bounding box center [944, 42] width 29 height 12
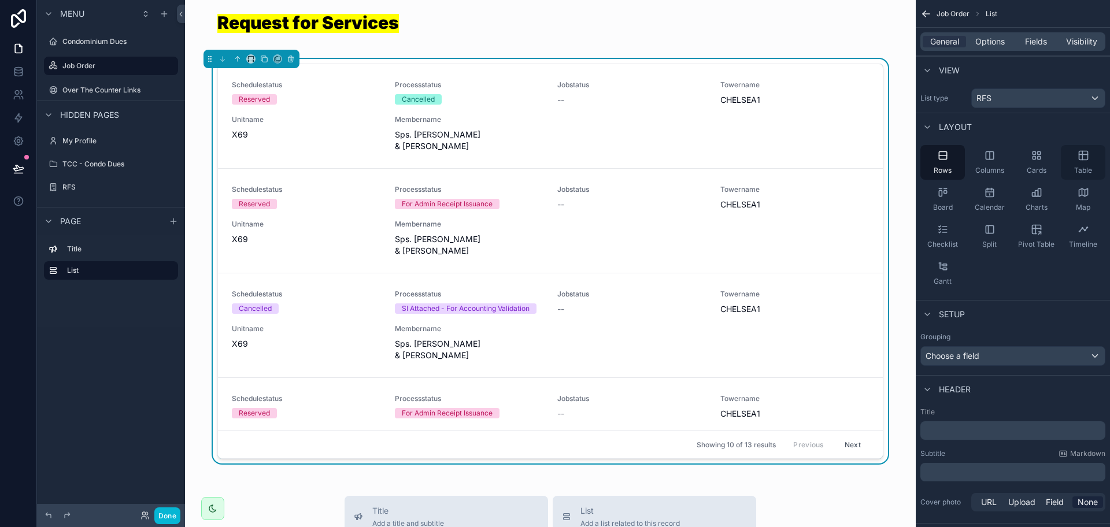
click at [1088, 166] on span "Table" at bounding box center [1083, 170] width 18 height 9
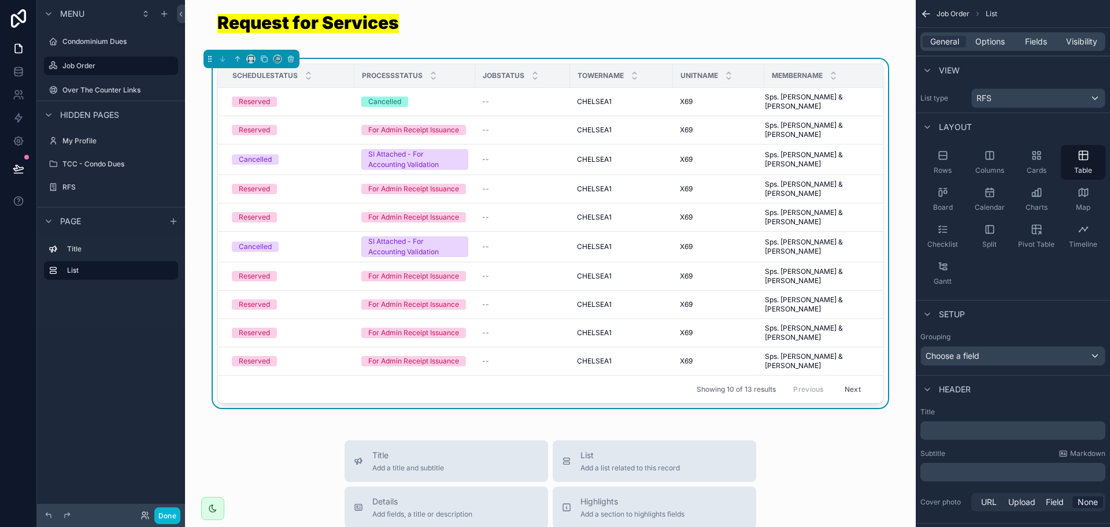
scroll to position [0, 9]
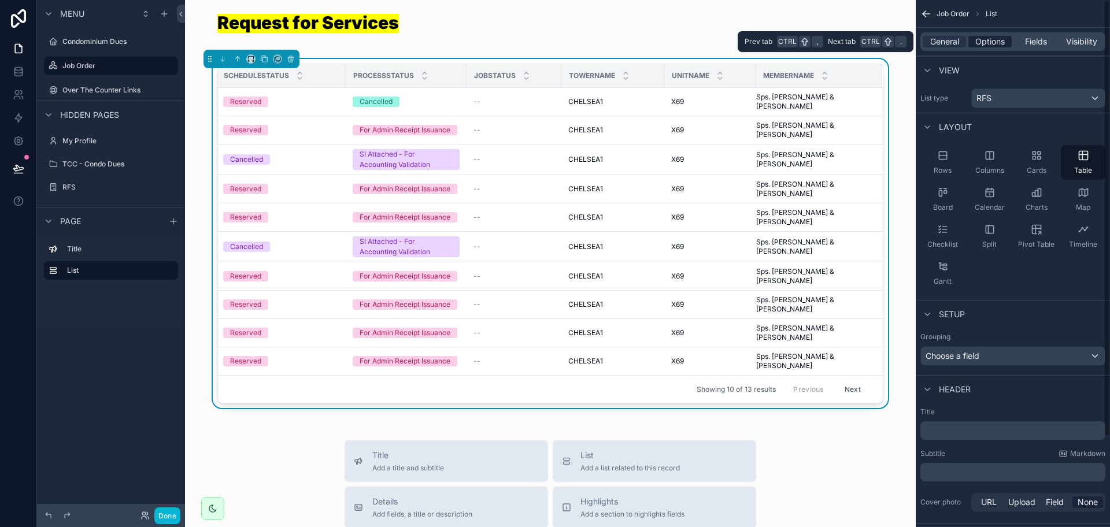
click at [995, 43] on span "Options" at bounding box center [989, 42] width 29 height 12
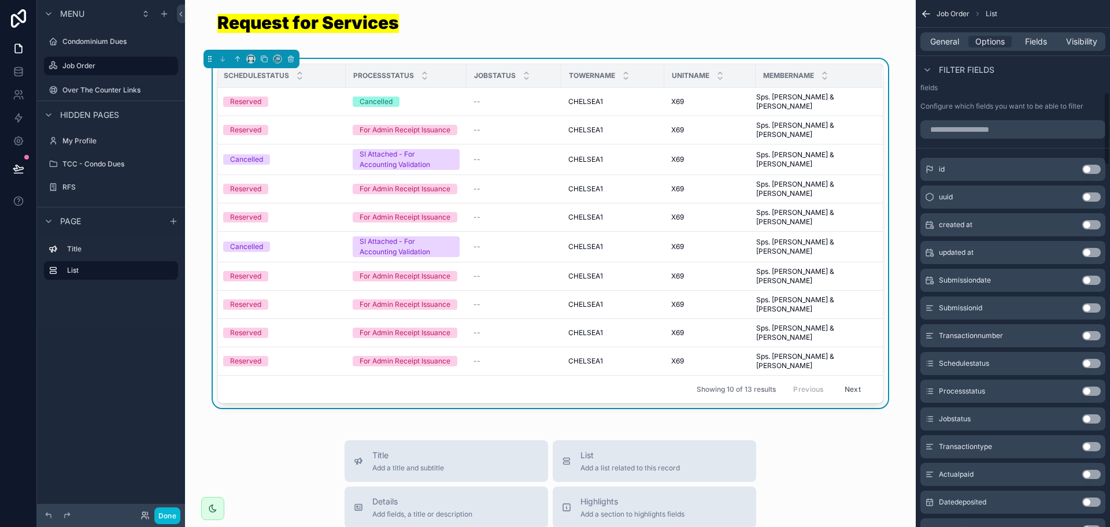
scroll to position [723, 0]
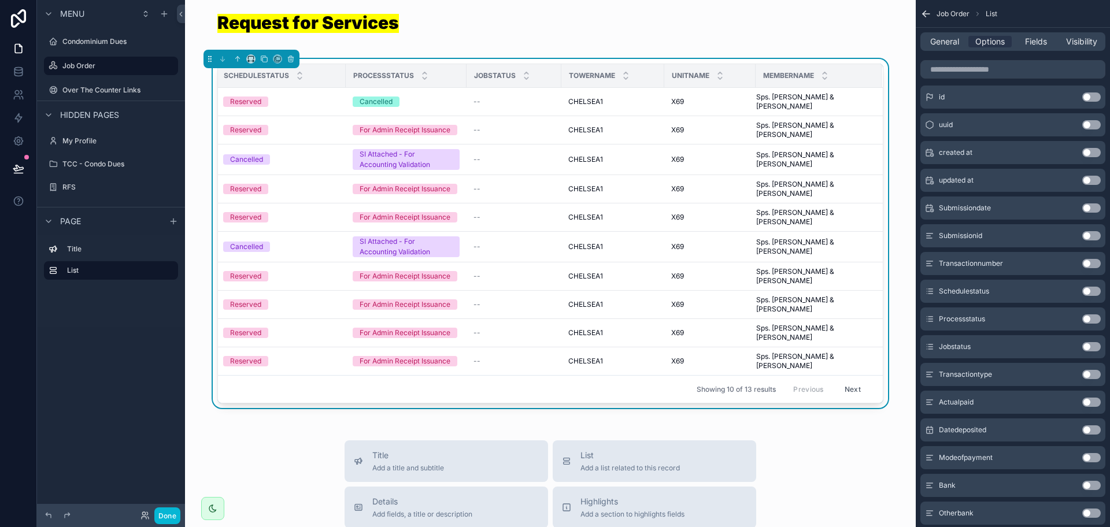
click at [1085, 260] on button "Use setting" at bounding box center [1091, 263] width 19 height 9
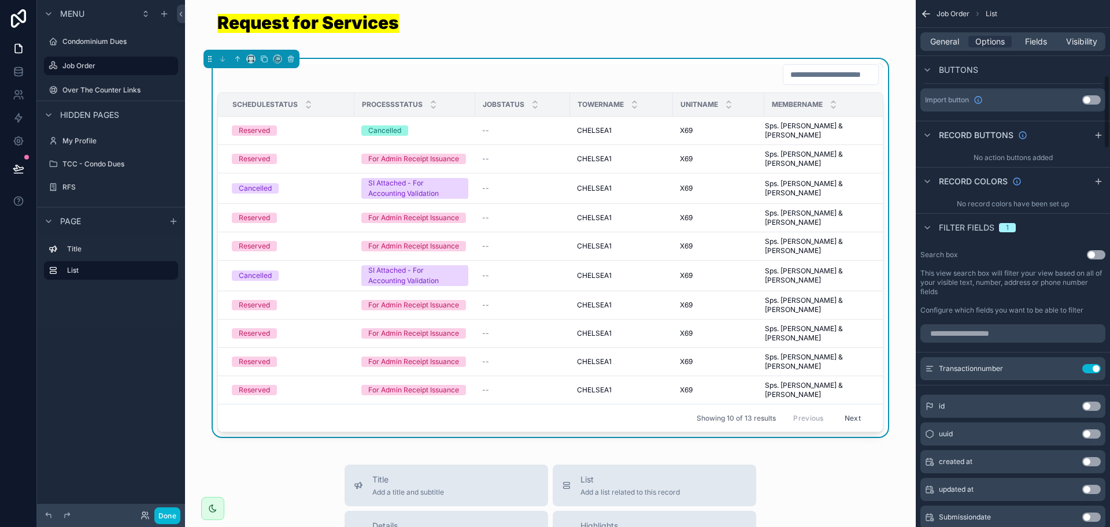
scroll to position [434, 0]
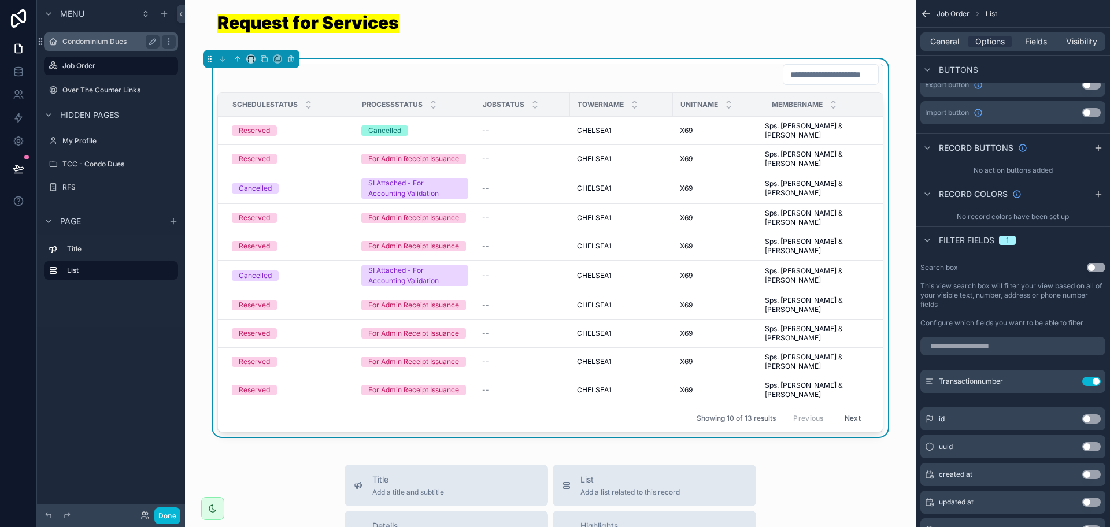
click at [113, 46] on label "Condominium Dues" at bounding box center [108, 41] width 93 height 9
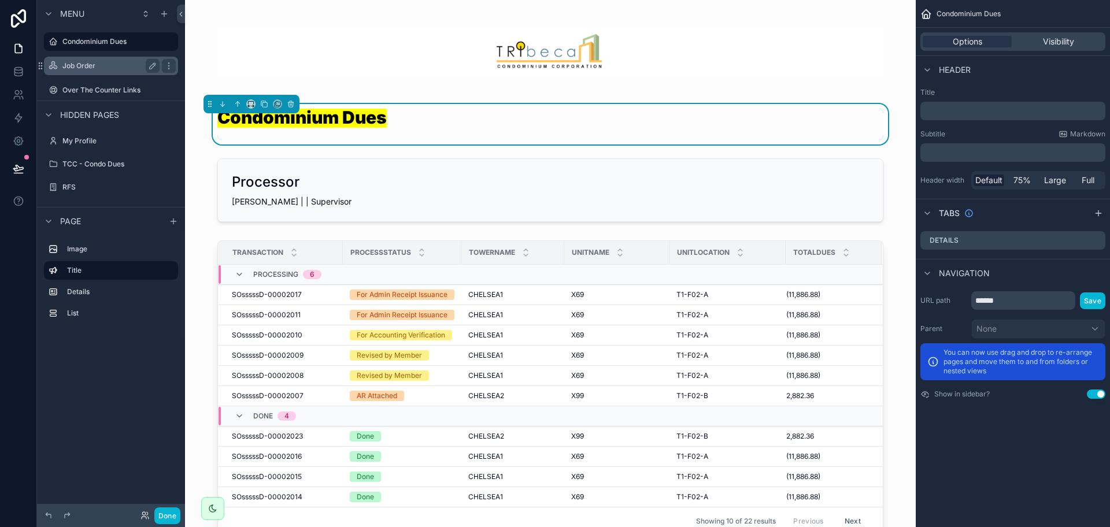
click at [114, 65] on label "Job Order" at bounding box center [108, 65] width 93 height 9
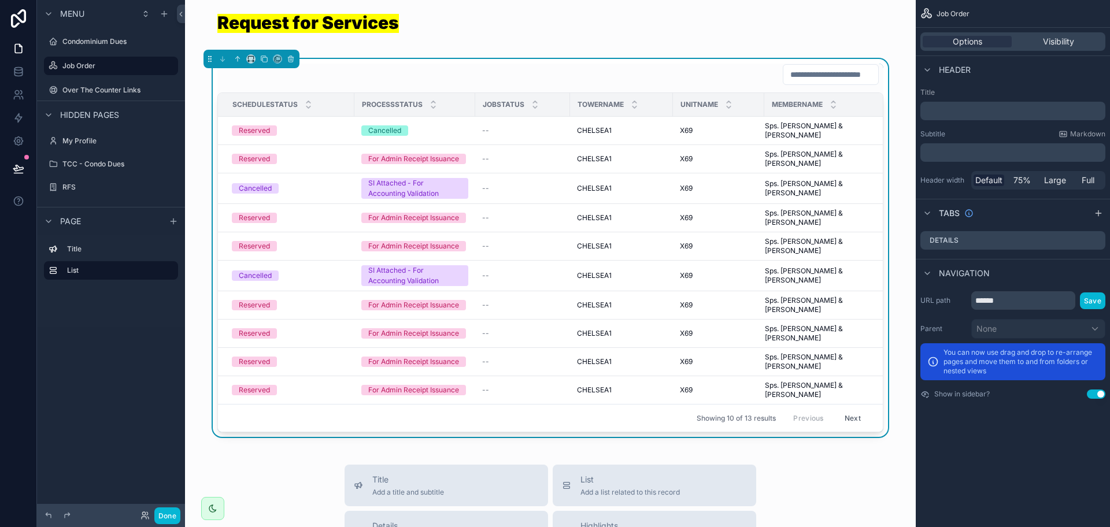
click at [882, 64] on div "Schedulestatus Processstatus Jobstatus Towername Unitname Membername Reserved C…" at bounding box center [550, 248] width 712 height 378
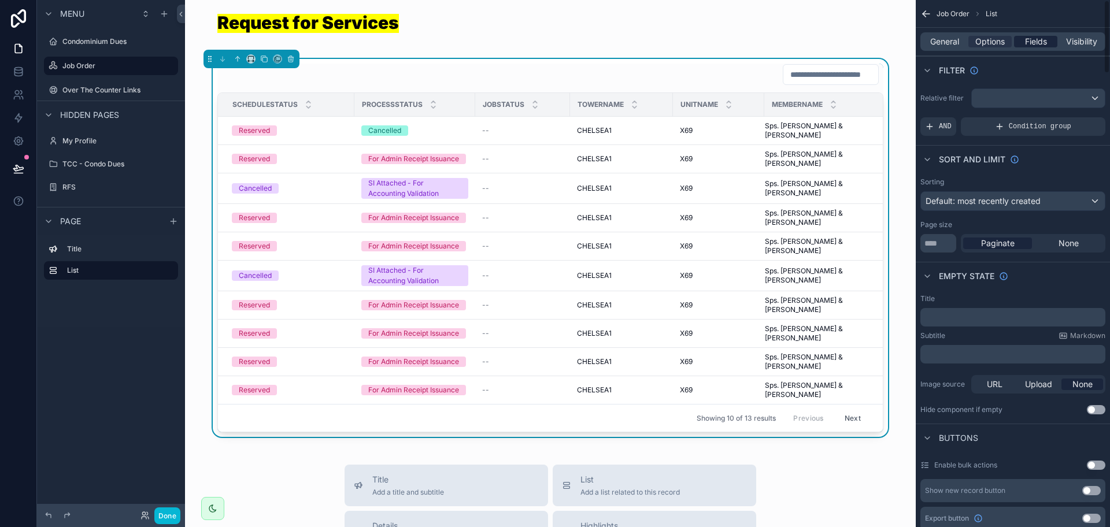
click at [1036, 42] on span "Fields" at bounding box center [1036, 42] width 22 height 12
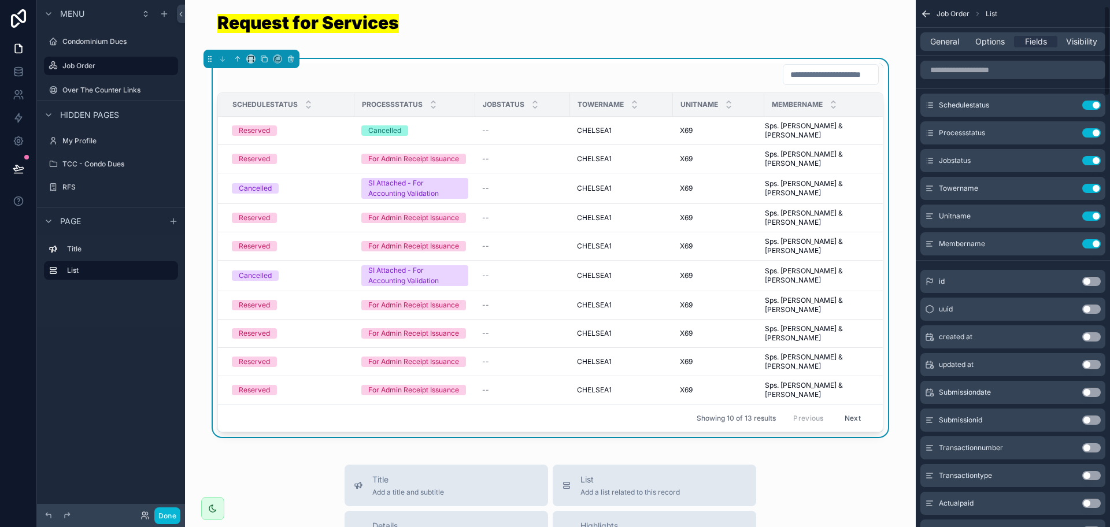
scroll to position [72, 0]
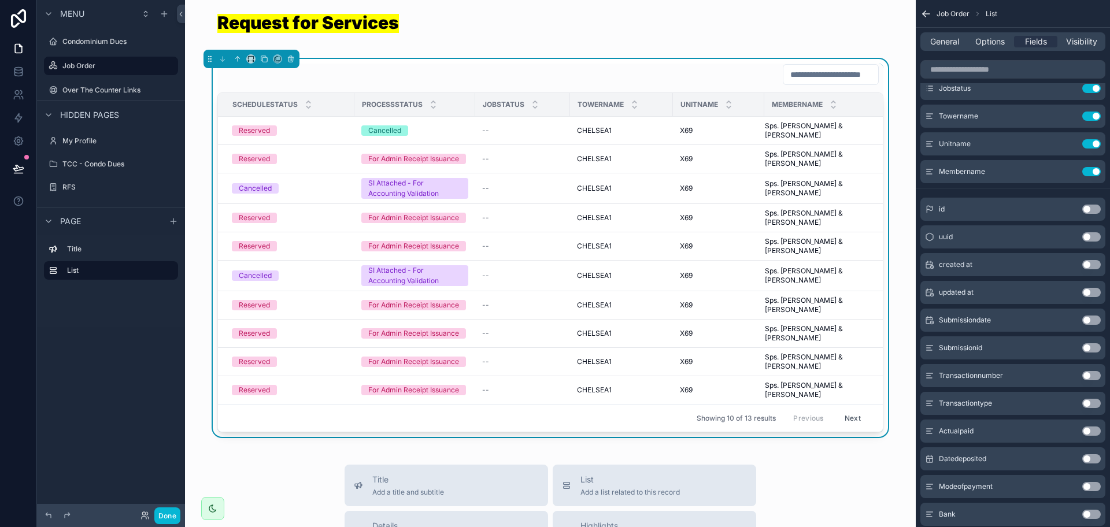
click at [1086, 374] on button "Use setting" at bounding box center [1091, 375] width 19 height 9
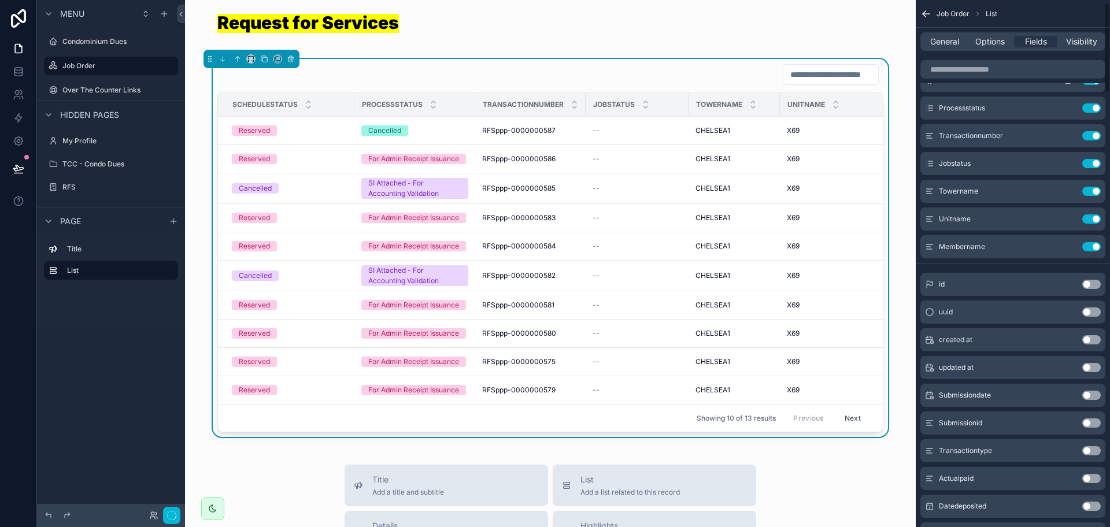
scroll to position [0, 0]
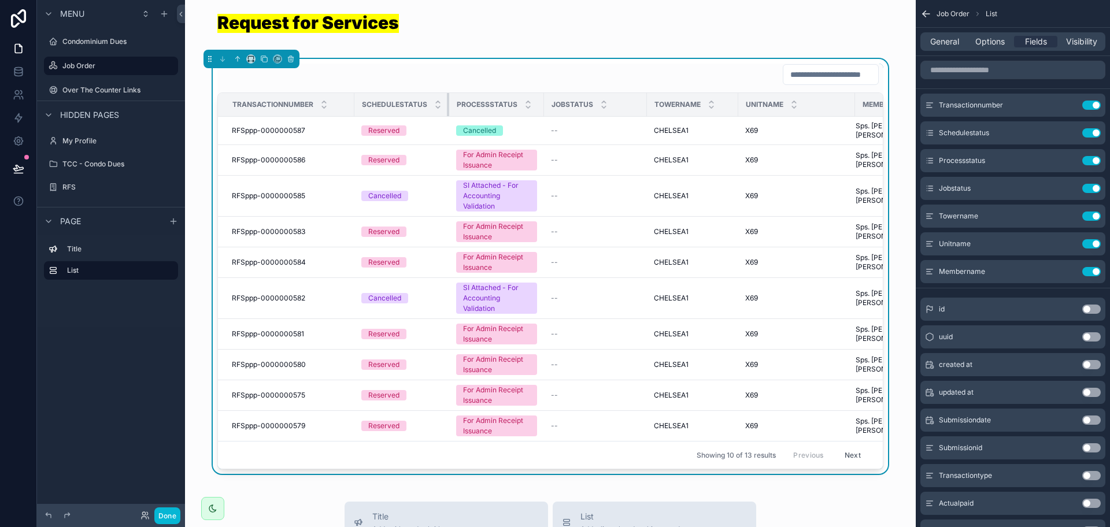
drag, startPoint x: 468, startPoint y: 106, endPoint x: 400, endPoint y: 112, distance: 68.5
click at [400, 112] on th "Schedulestatus" at bounding box center [401, 105] width 95 height 24
drag, startPoint x: 535, startPoint y: 108, endPoint x: 471, endPoint y: 105, distance: 64.8
click at [471, 105] on th "Processstatus" at bounding box center [494, 105] width 90 height 24
click at [634, 109] on tr "Transactionnumber Schedulestatus Processstatus Jobstatus Towername Unitname Mem…" at bounding box center [583, 105] width 730 height 24
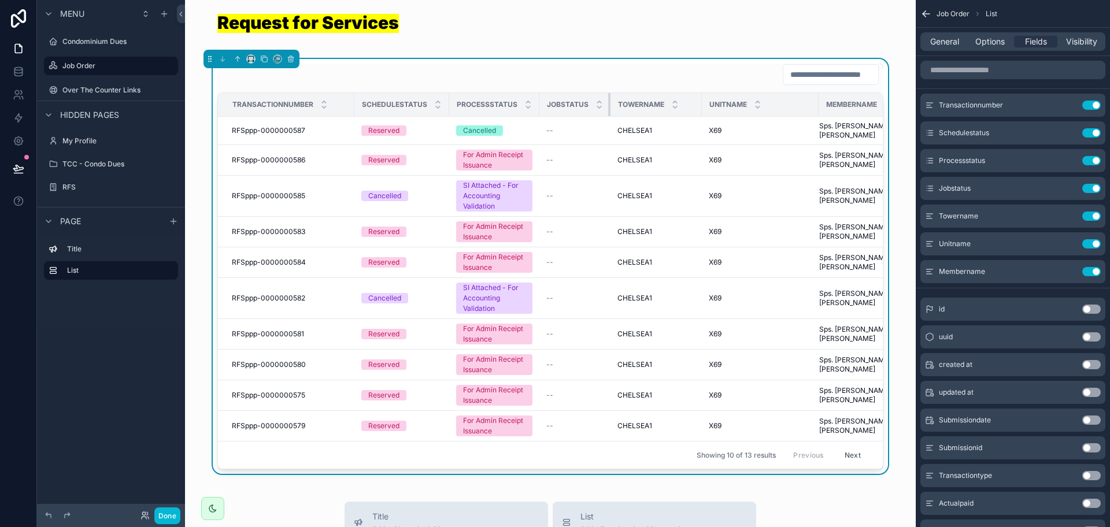
drag, startPoint x: 633, startPoint y: 109, endPoint x: 533, endPoint y: 111, distance: 100.0
click at [563, 111] on th "Jobstatus" at bounding box center [574, 105] width 71 height 24
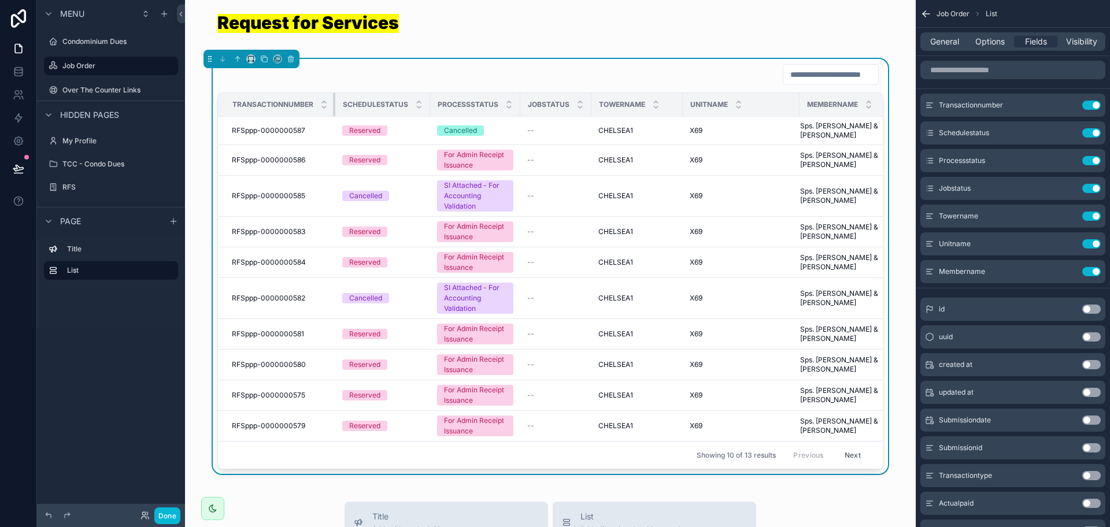
drag, startPoint x: 348, startPoint y: 105, endPoint x: 296, endPoint y: 106, distance: 52.0
click at [296, 106] on th "Transactionnumber" at bounding box center [276, 105] width 117 height 24
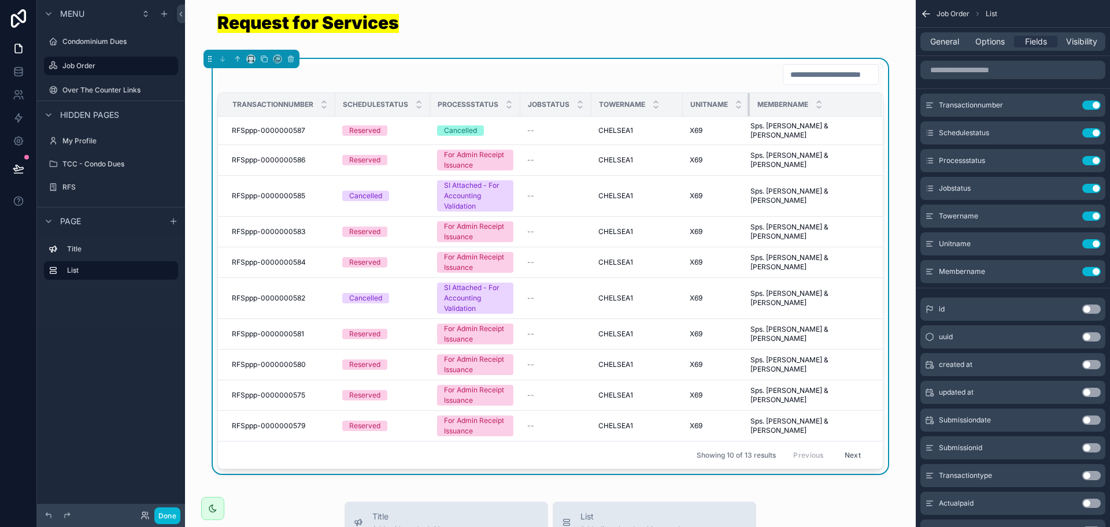
drag, startPoint x: 792, startPoint y: 106, endPoint x: 705, endPoint y: 108, distance: 86.8
click at [705, 108] on th "Unitname" at bounding box center [716, 105] width 67 height 24
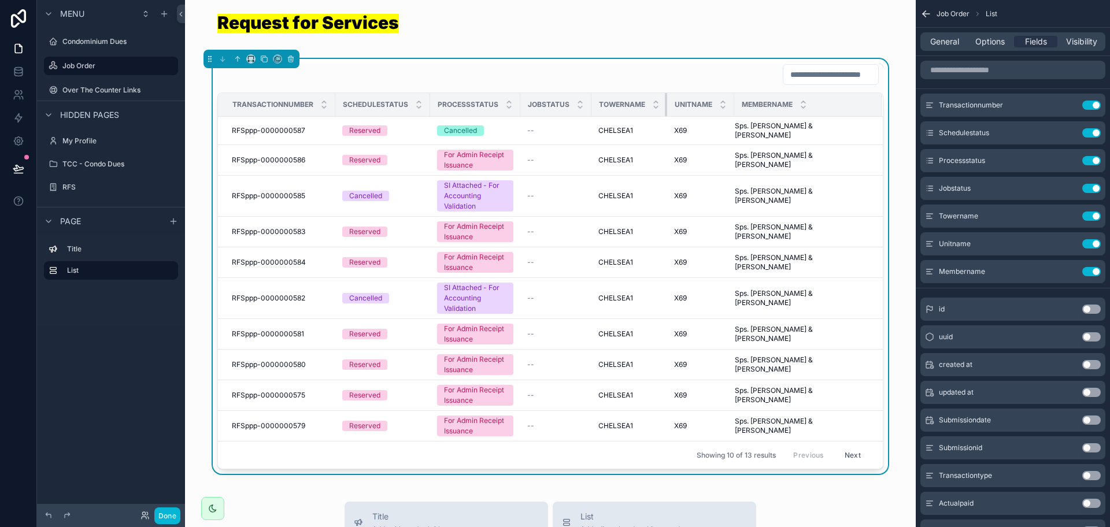
drag, startPoint x: 675, startPoint y: 105, endPoint x: 619, endPoint y: 106, distance: 55.5
click at [619, 106] on th "Towername" at bounding box center [630, 105] width 76 height 24
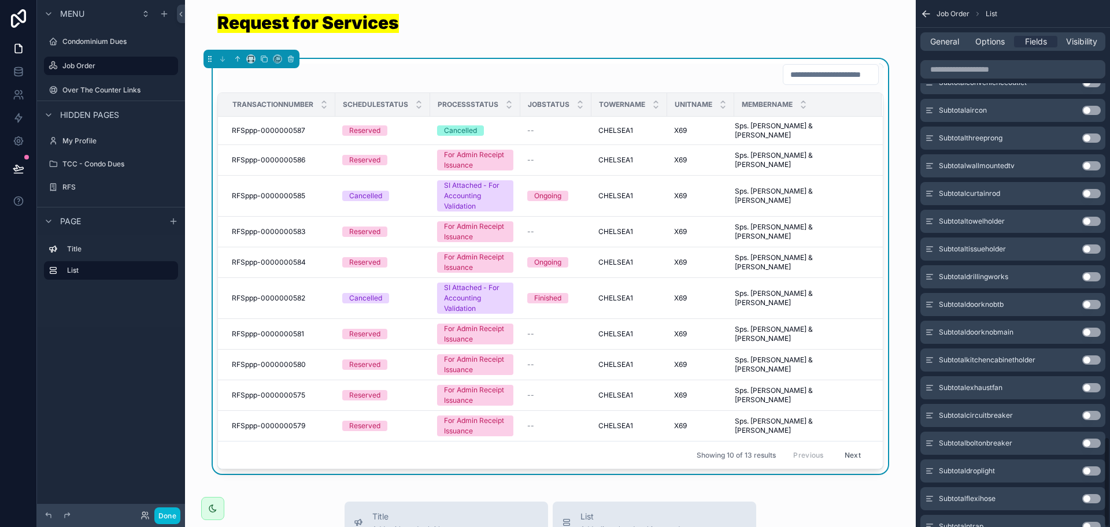
scroll to position [2546, 0]
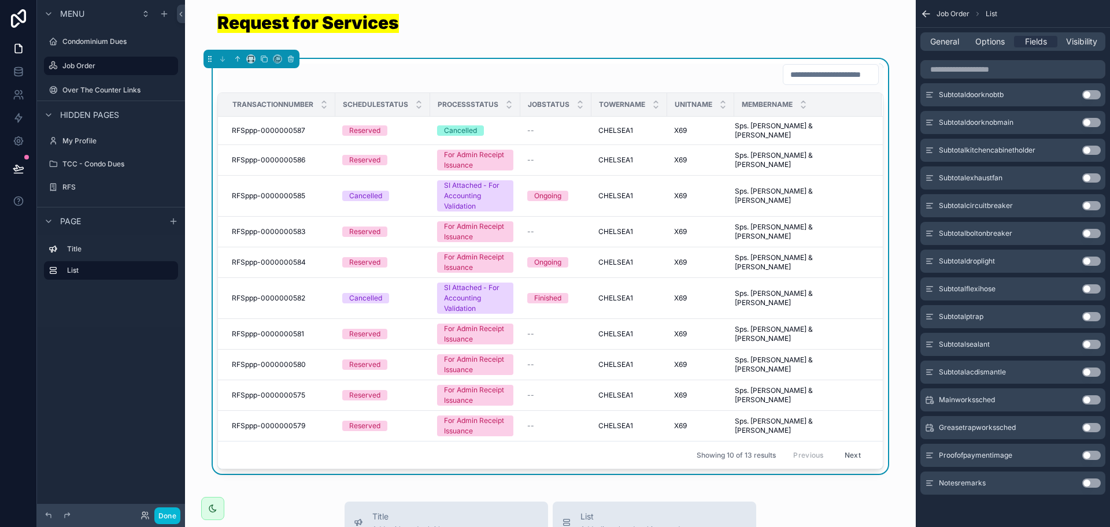
click at [1083, 401] on button "Use setting" at bounding box center [1091, 400] width 19 height 9
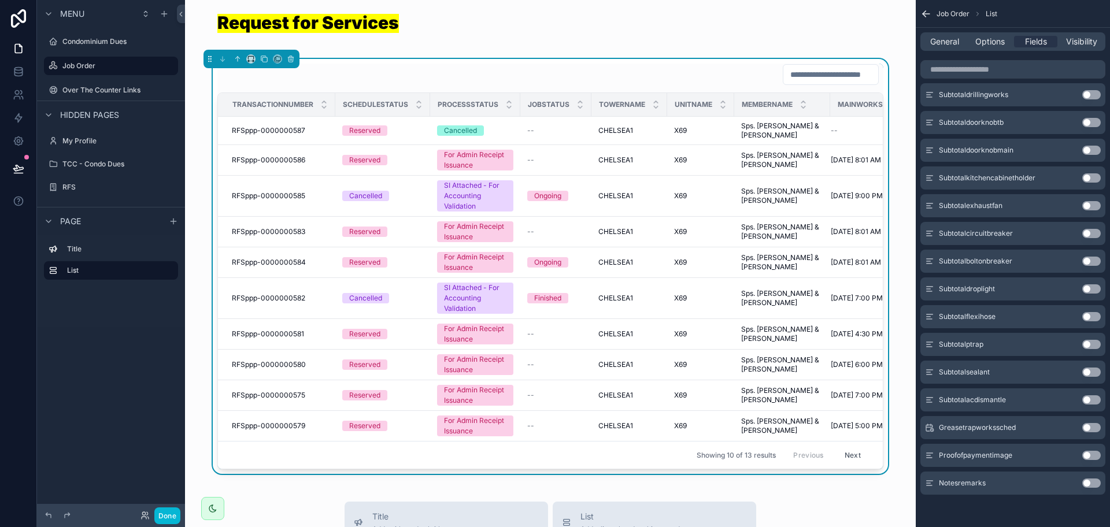
click at [1089, 429] on button "Use setting" at bounding box center [1091, 427] width 19 height 9
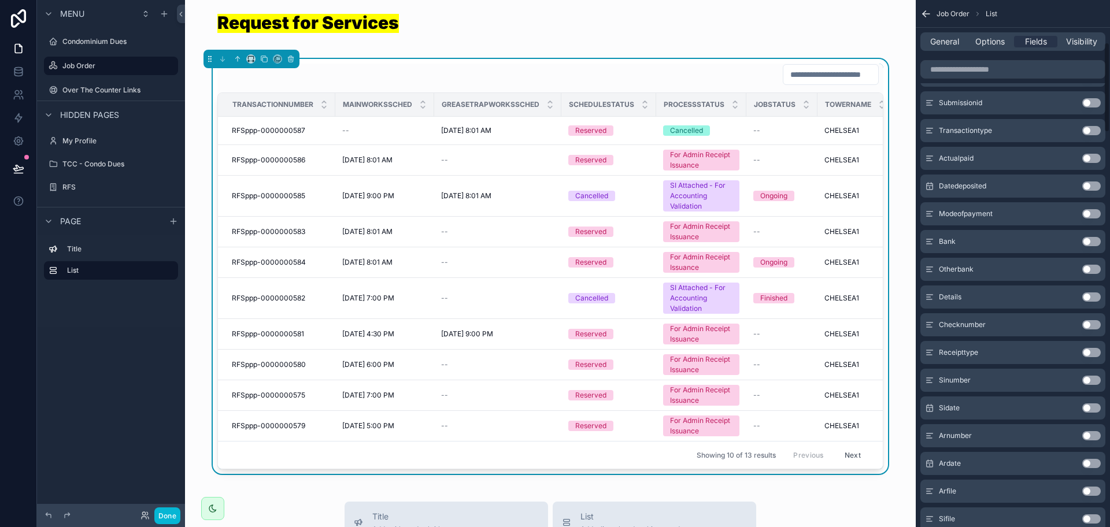
scroll to position [434, 0]
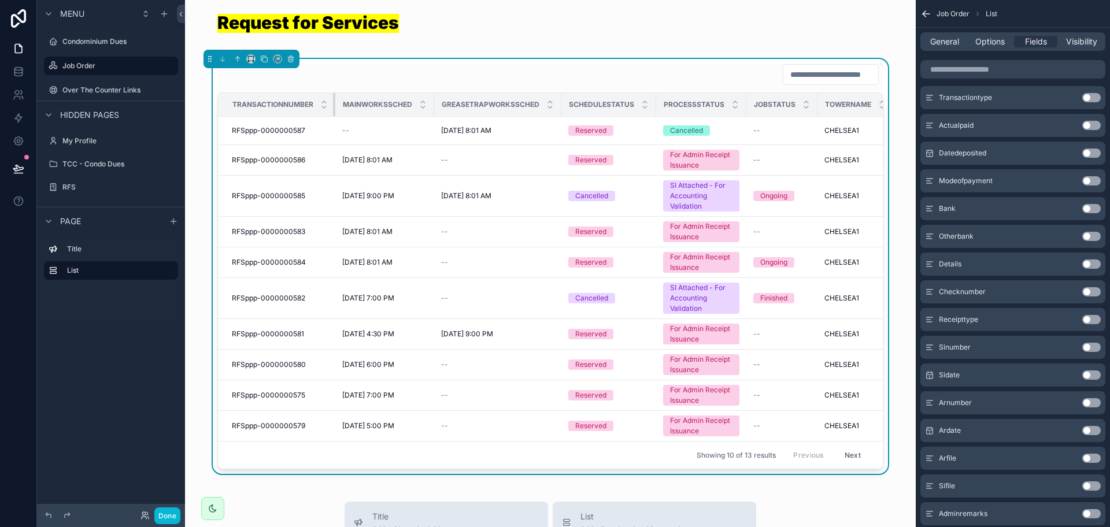
drag, startPoint x: 330, startPoint y: 110, endPoint x: 258, endPoint y: 110, distance: 71.1
click at [258, 110] on th "Transactionnumber" at bounding box center [276, 105] width 117 height 24
drag, startPoint x: 428, startPoint y: 105, endPoint x: 394, endPoint y: 104, distance: 34.1
click at [394, 104] on th "Mainworkssched" at bounding box center [384, 105] width 99 height 24
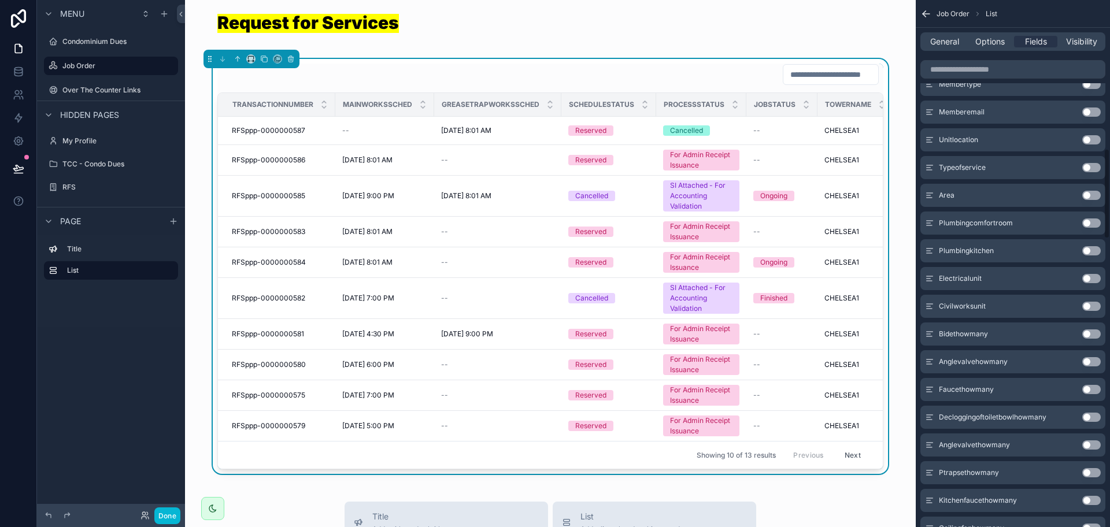
scroll to position [867, 0]
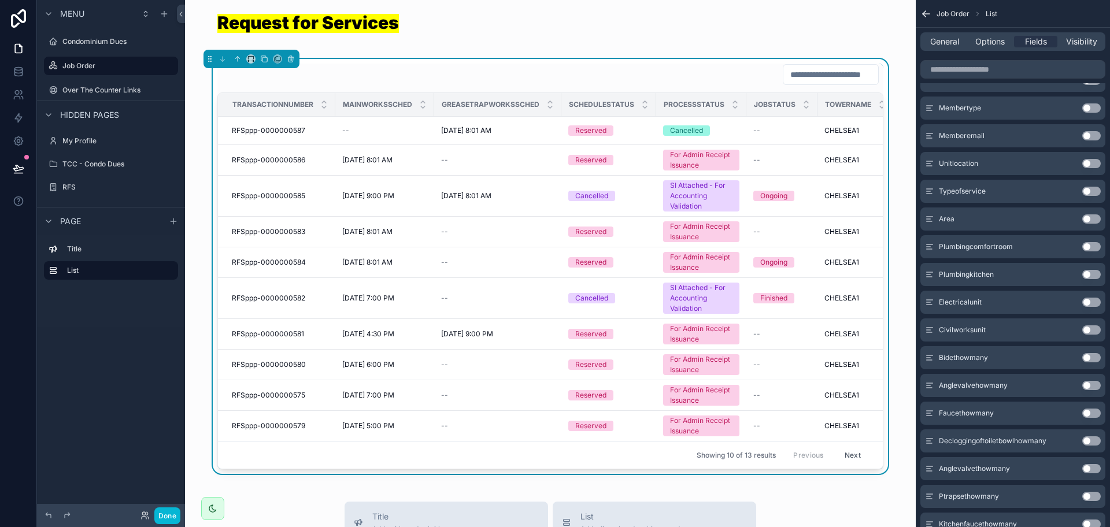
click at [1088, 191] on button "Use setting" at bounding box center [1091, 191] width 19 height 9
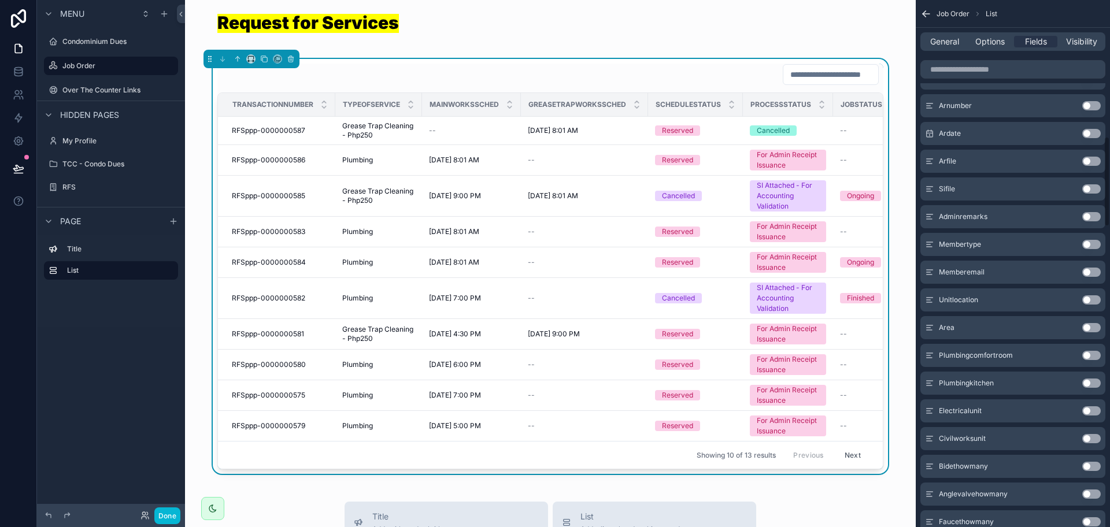
scroll to position [795, 0]
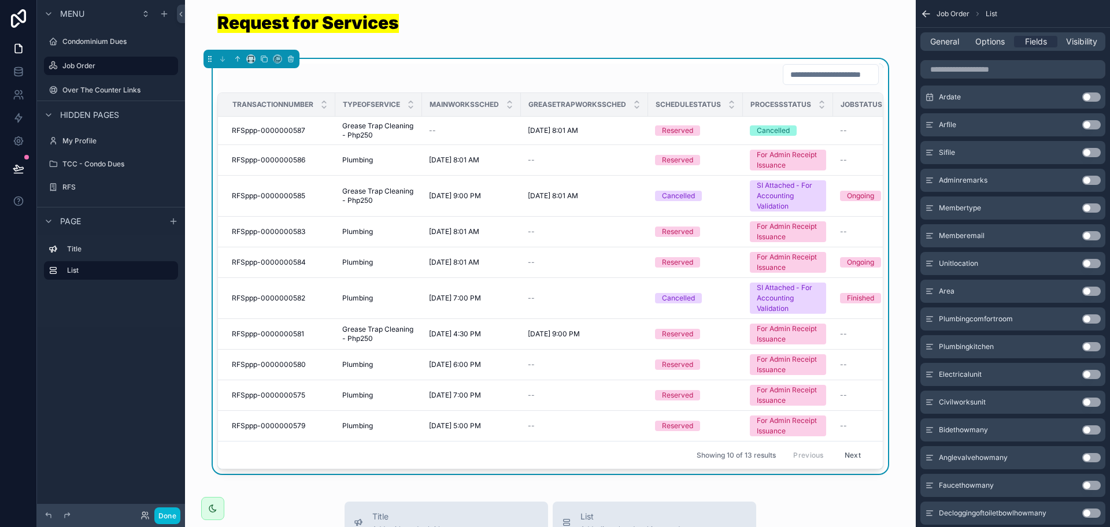
click at [1089, 290] on button "Use setting" at bounding box center [1091, 291] width 19 height 9
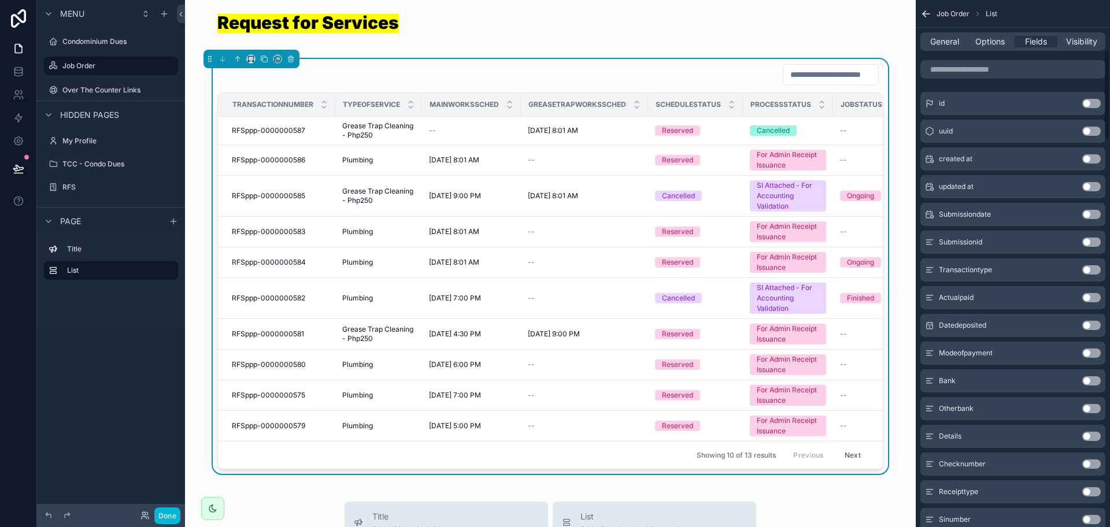
scroll to position [0, 0]
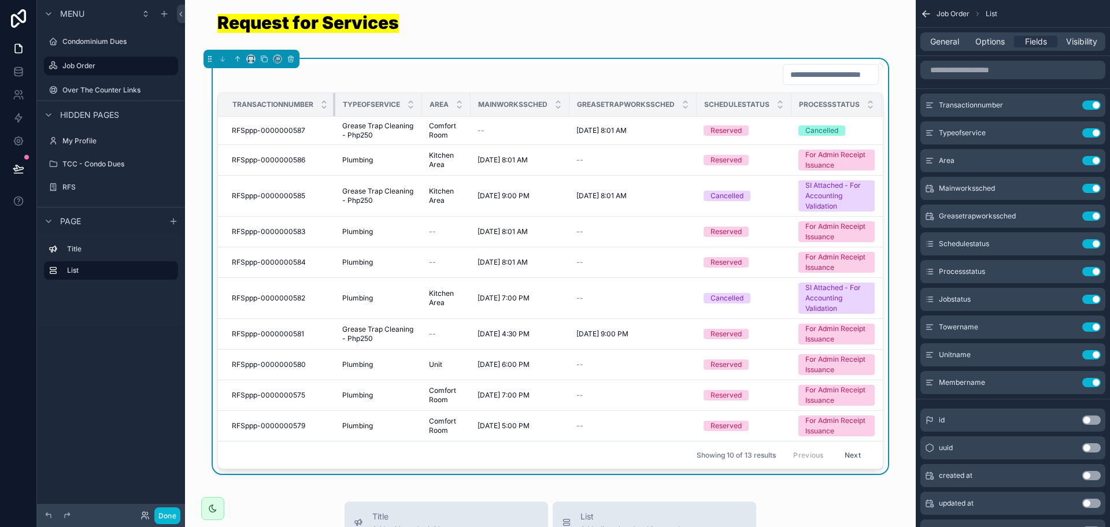
drag, startPoint x: 329, startPoint y: 104, endPoint x: 280, endPoint y: 106, distance: 48.6
click at [280, 106] on th "Transactionnumber" at bounding box center [276, 105] width 117 height 24
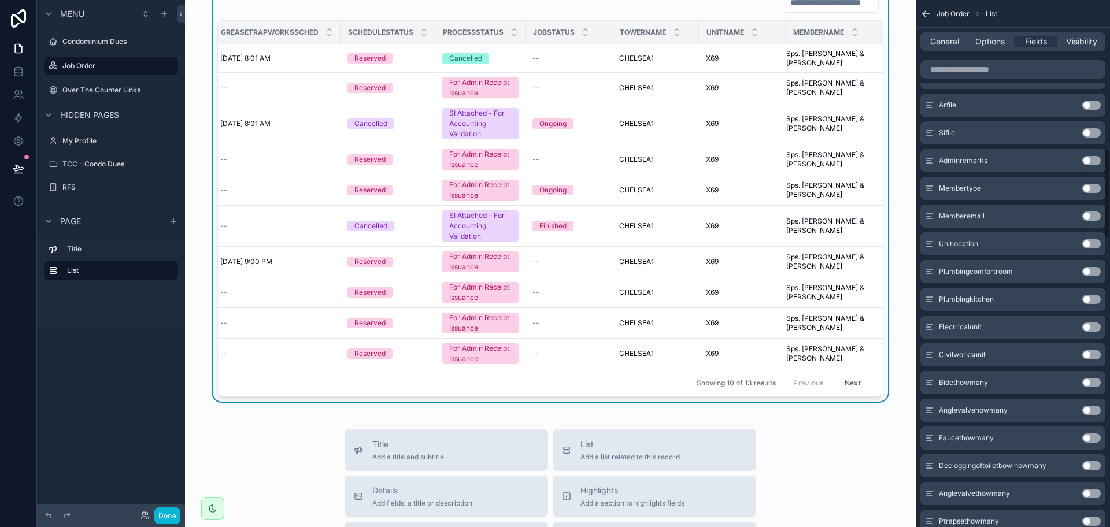
scroll to position [867, 0]
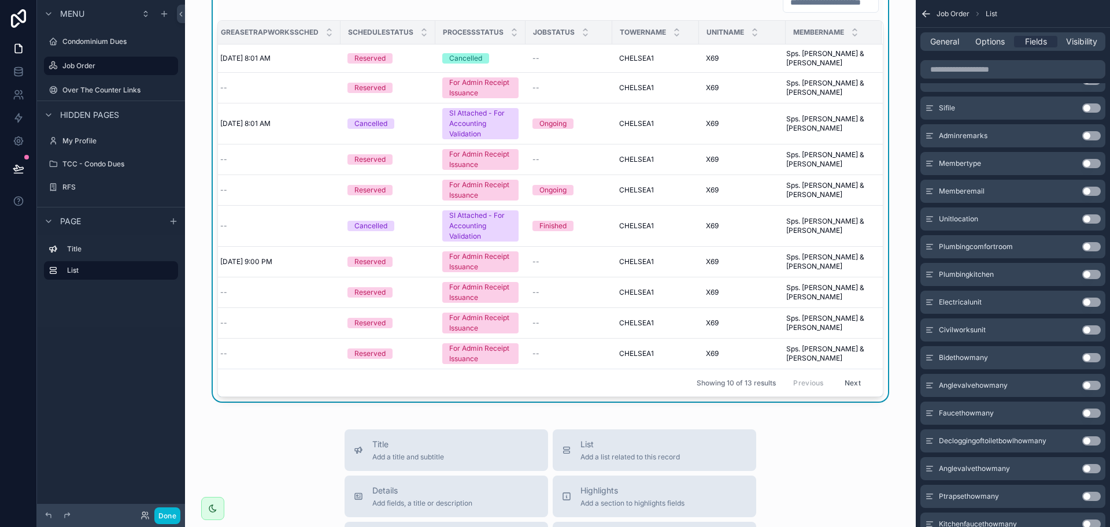
click at [1099, 247] on button "Use setting" at bounding box center [1091, 246] width 19 height 9
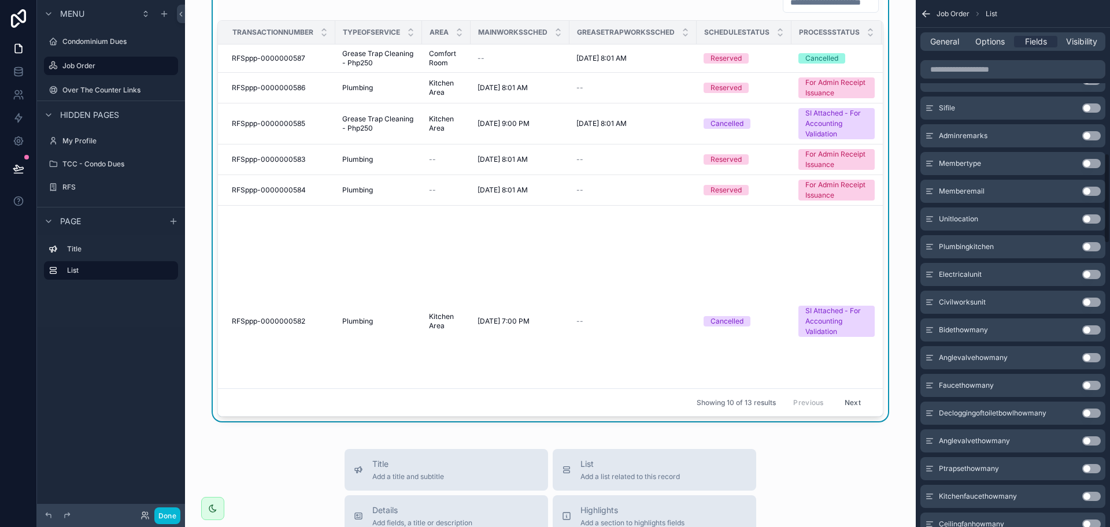
click at [1099, 247] on button "Use setting" at bounding box center [1091, 246] width 19 height 9
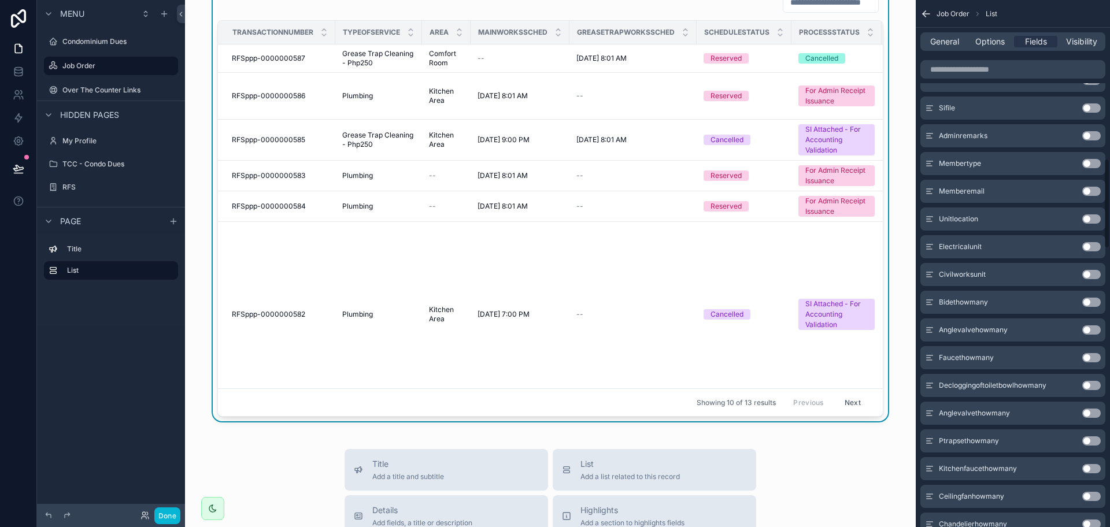
click at [1099, 247] on button "Use setting" at bounding box center [1091, 246] width 19 height 9
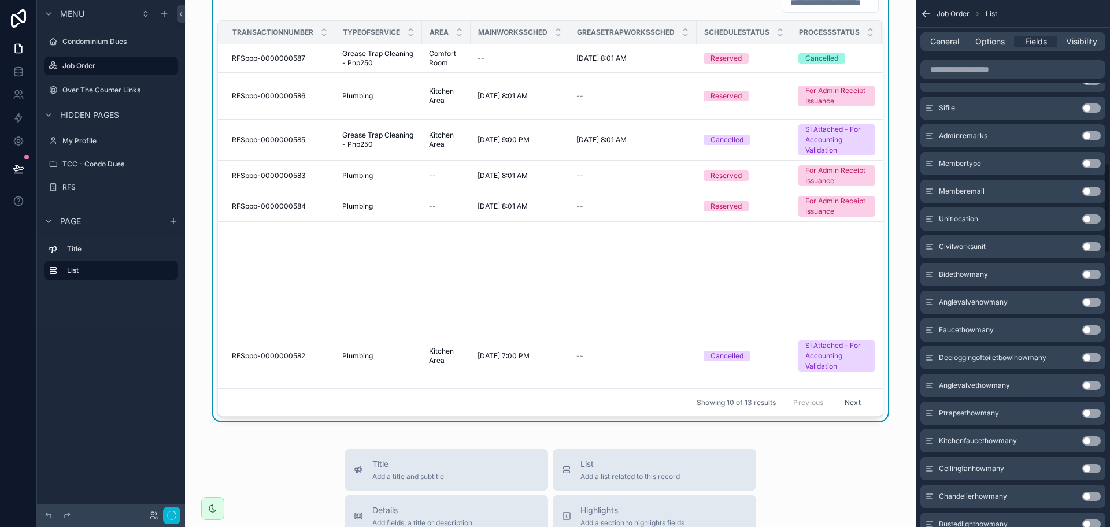
click at [1099, 247] on button "Use setting" at bounding box center [1091, 246] width 19 height 9
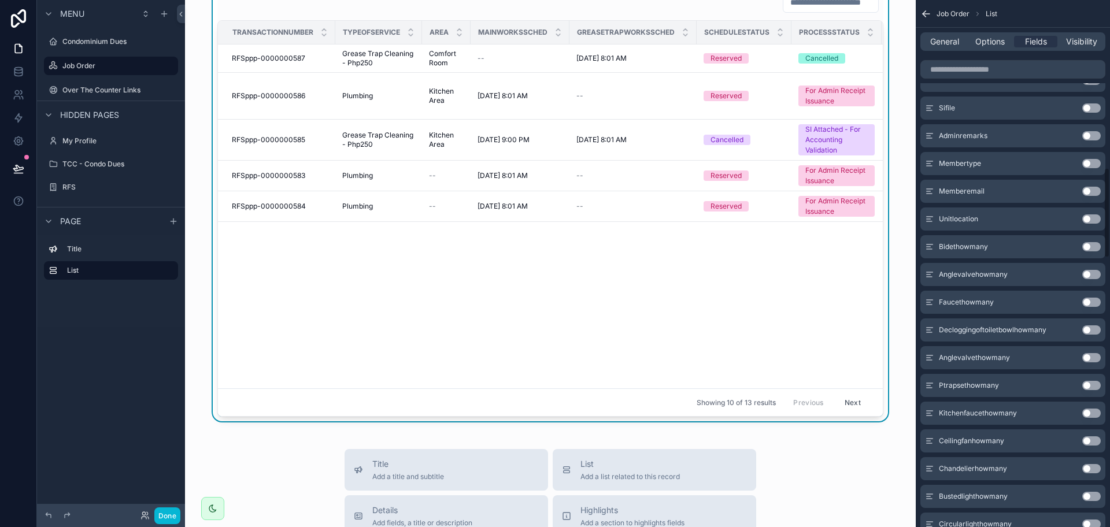
click at [1099, 247] on button "Use setting" at bounding box center [1091, 246] width 19 height 9
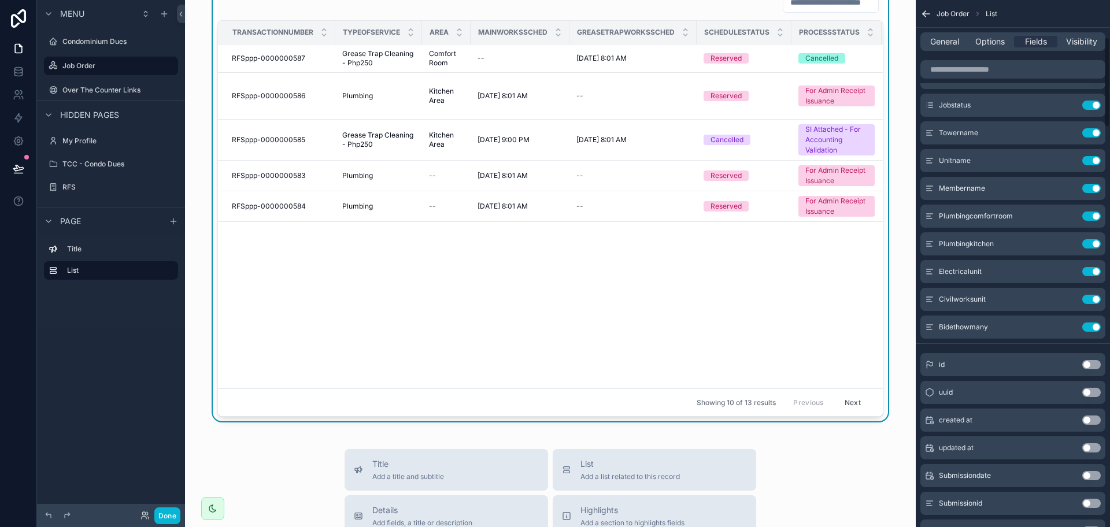
scroll to position [217, 0]
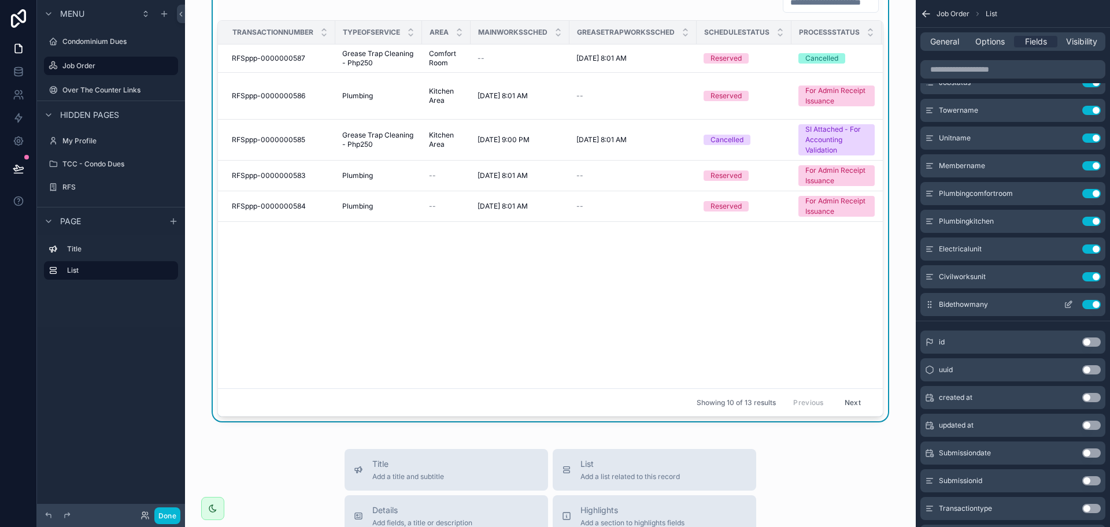
click at [1089, 303] on button "Use setting" at bounding box center [1091, 304] width 19 height 9
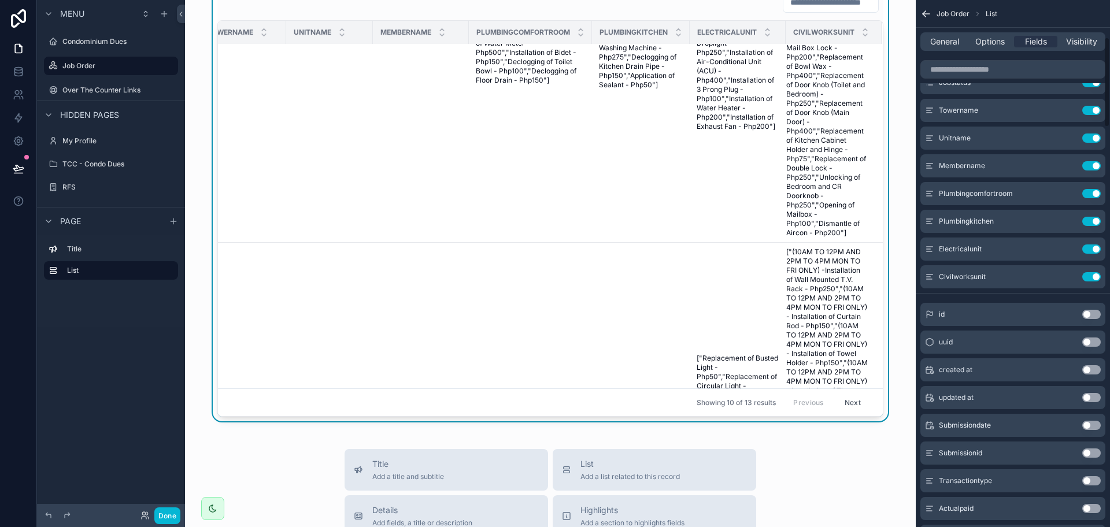
scroll to position [434, 779]
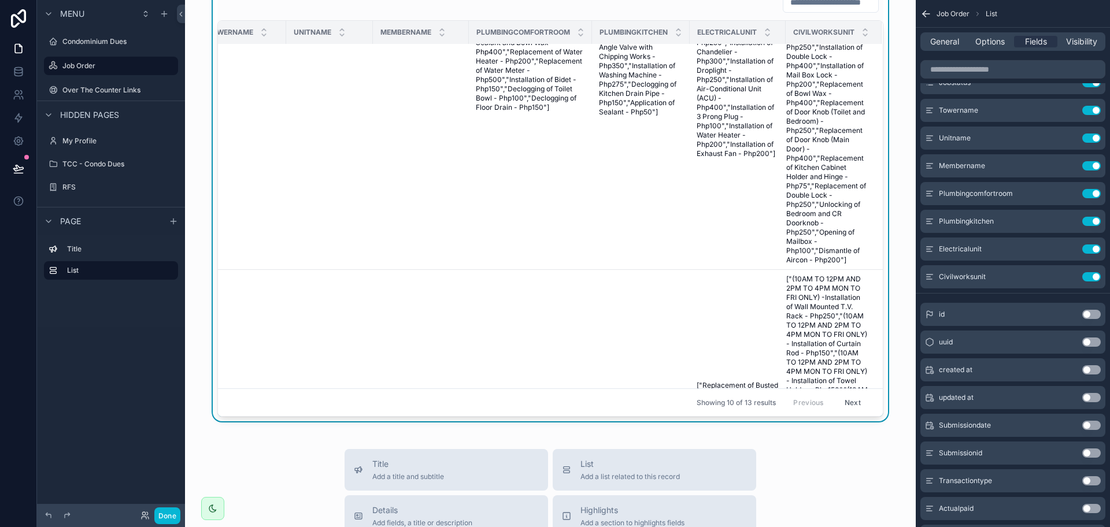
drag, startPoint x: 1088, startPoint y: 278, endPoint x: 1089, endPoint y: 268, distance: 10.5
click at [1088, 278] on button "Use setting" at bounding box center [1091, 276] width 19 height 9
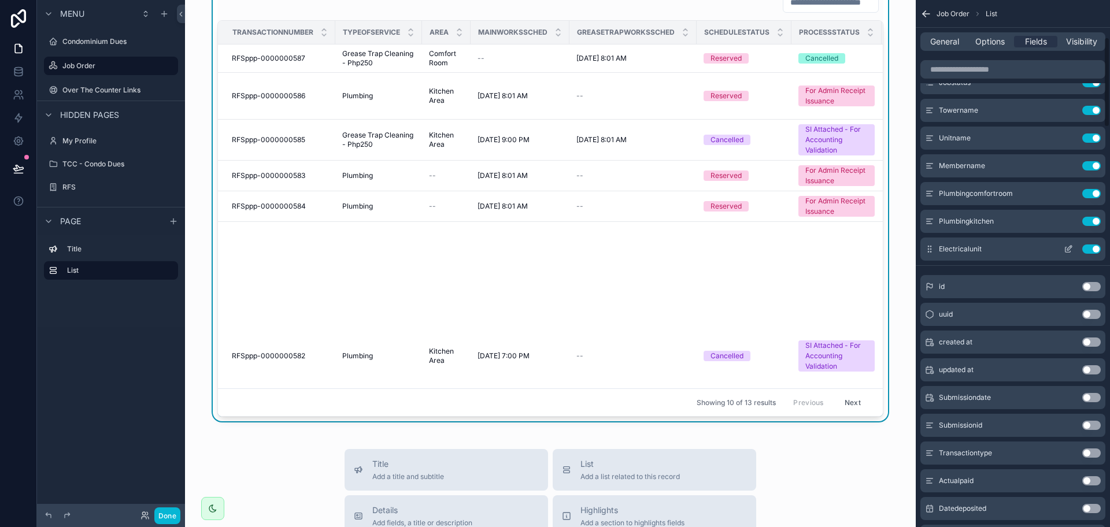
click at [1091, 252] on button "Use setting" at bounding box center [1091, 249] width 19 height 9
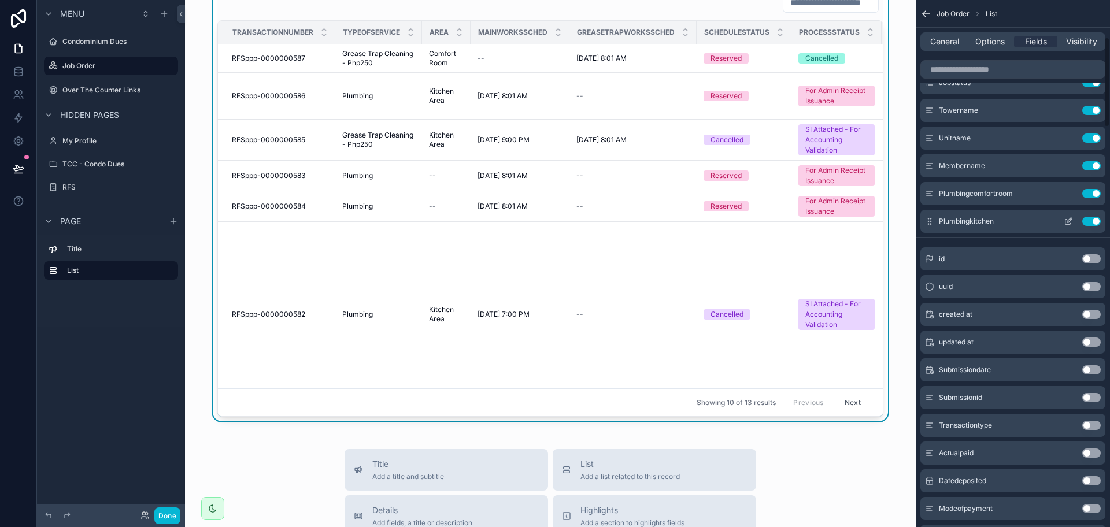
click at [1093, 223] on button "Use setting" at bounding box center [1091, 221] width 19 height 9
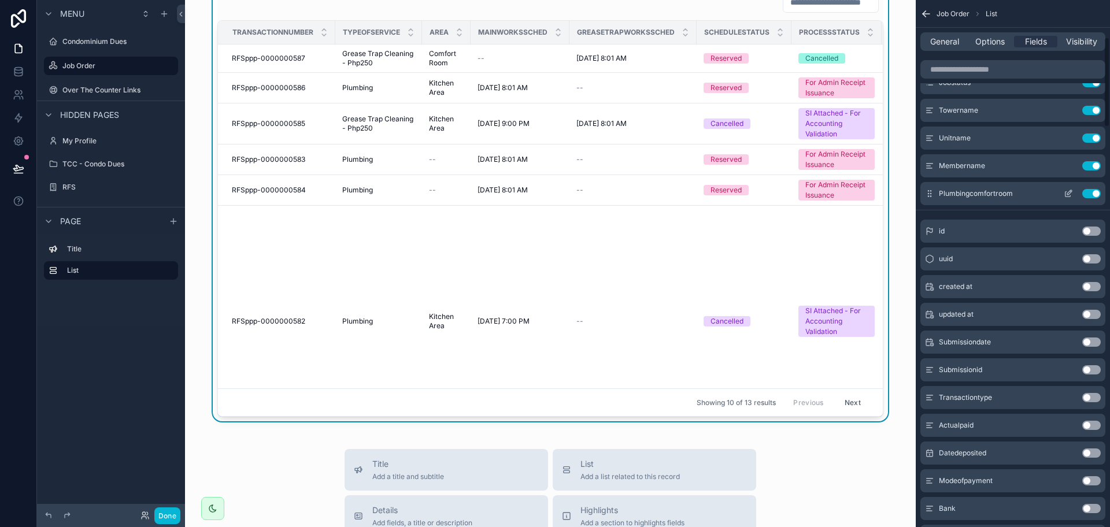
click at [1093, 197] on button "Use setting" at bounding box center [1091, 193] width 19 height 9
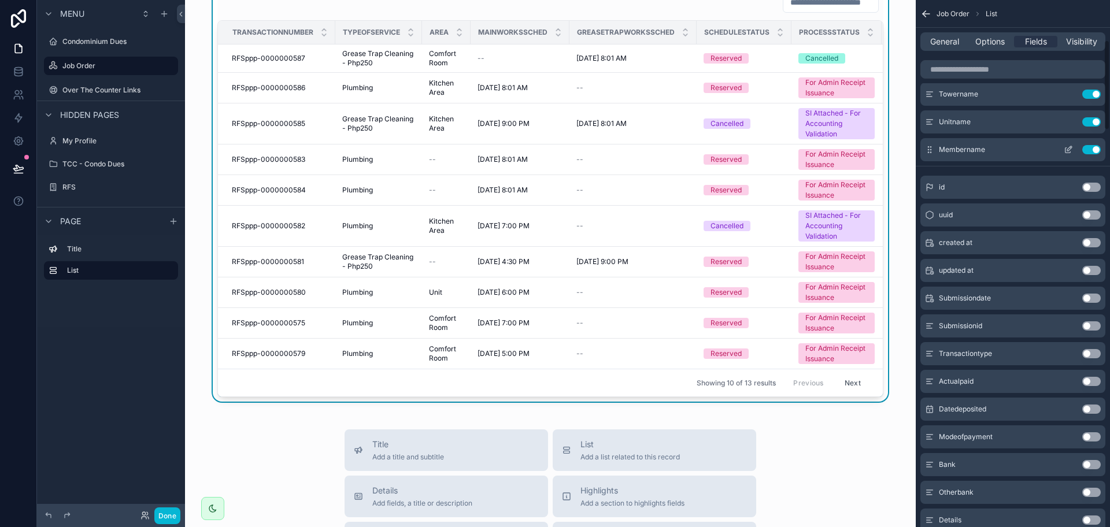
scroll to position [161, 0]
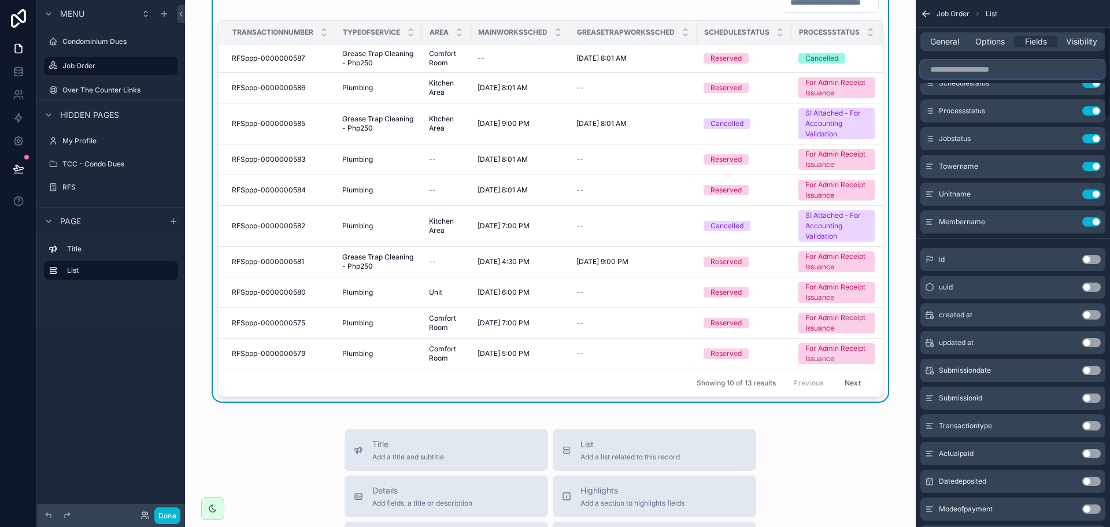
click at [993, 72] on input "scrollable content" at bounding box center [1013, 69] width 185 height 19
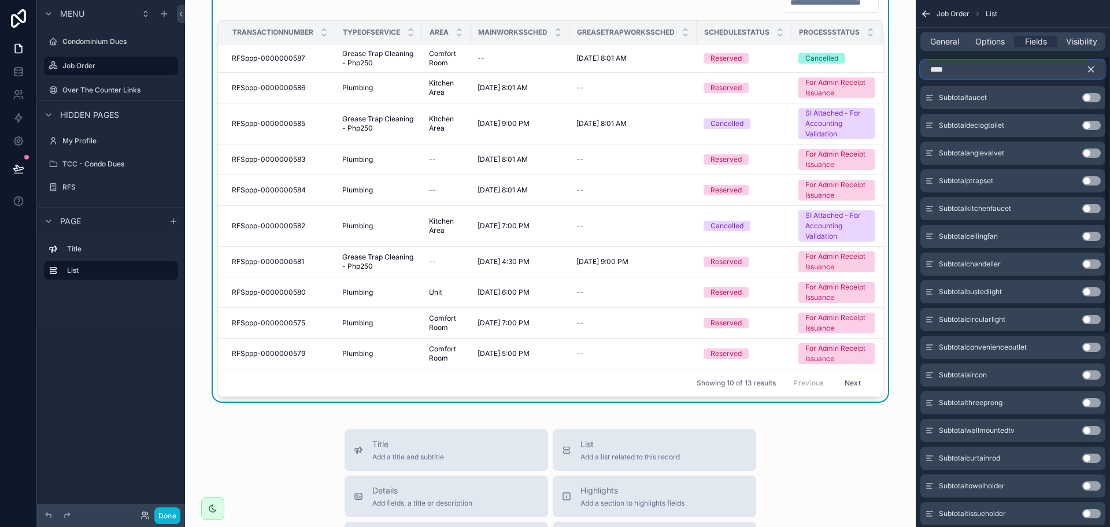
scroll to position [0, 0]
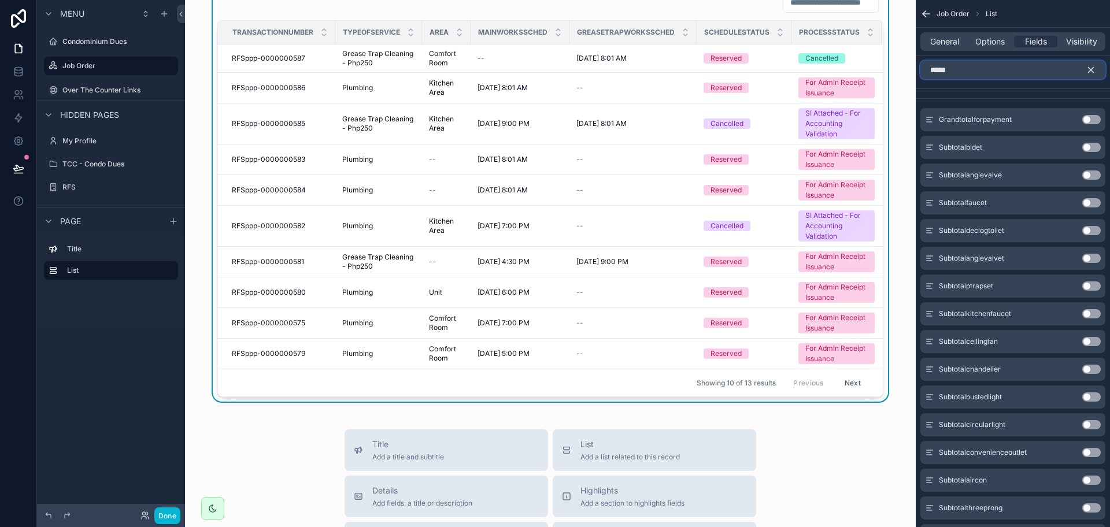
type input "*****"
click at [1087, 118] on button "Use setting" at bounding box center [1091, 119] width 19 height 9
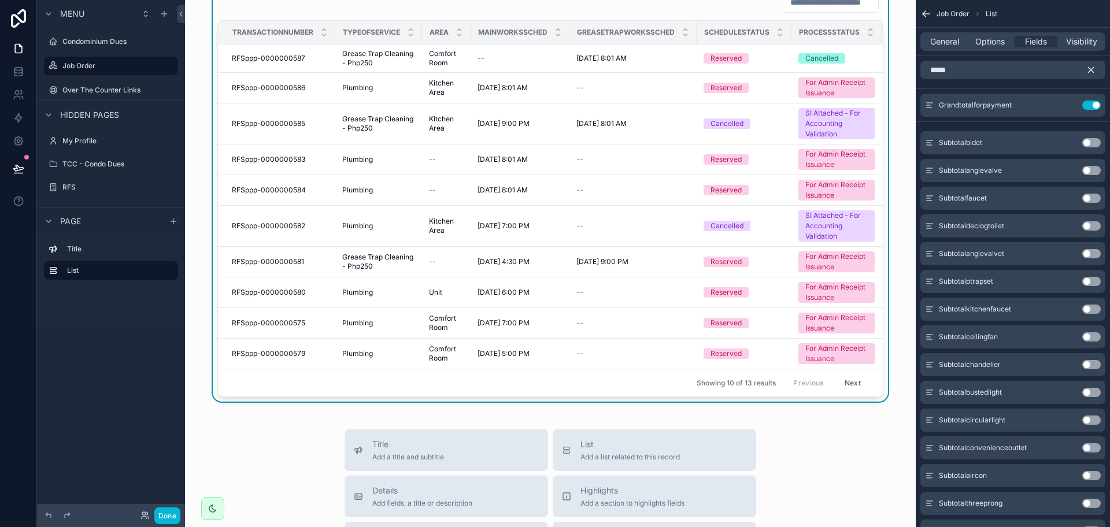
click at [1093, 65] on icon "scrollable content" at bounding box center [1091, 70] width 10 height 10
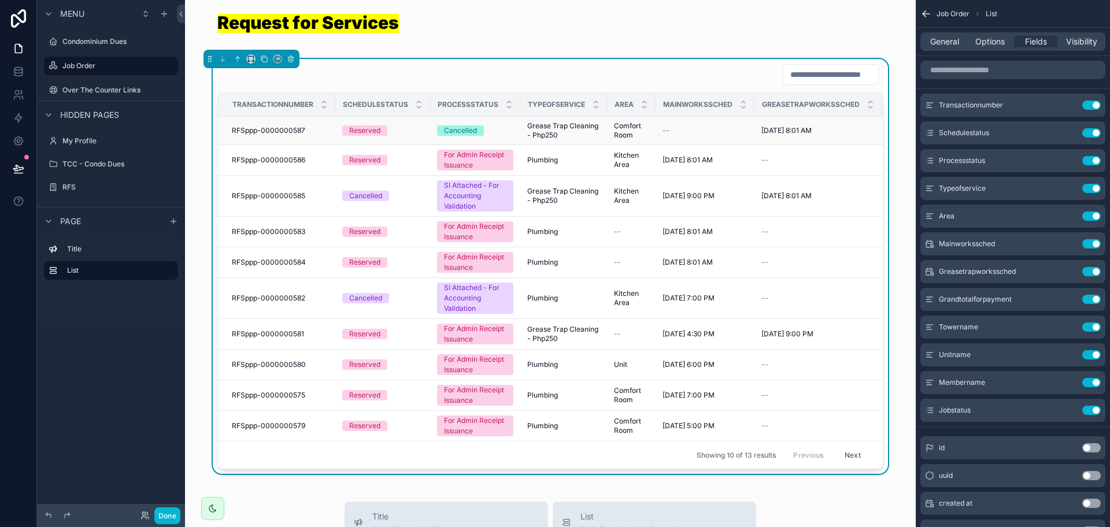
click at [501, 136] on div "Cancelled" at bounding box center [475, 130] width 76 height 10
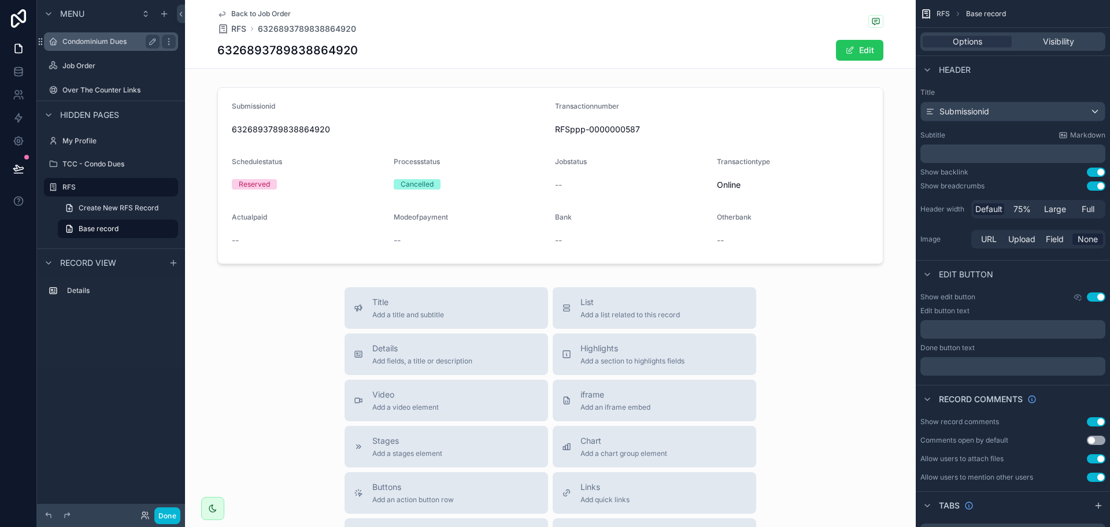
click at [105, 45] on label "Condominium Dues" at bounding box center [108, 41] width 93 height 9
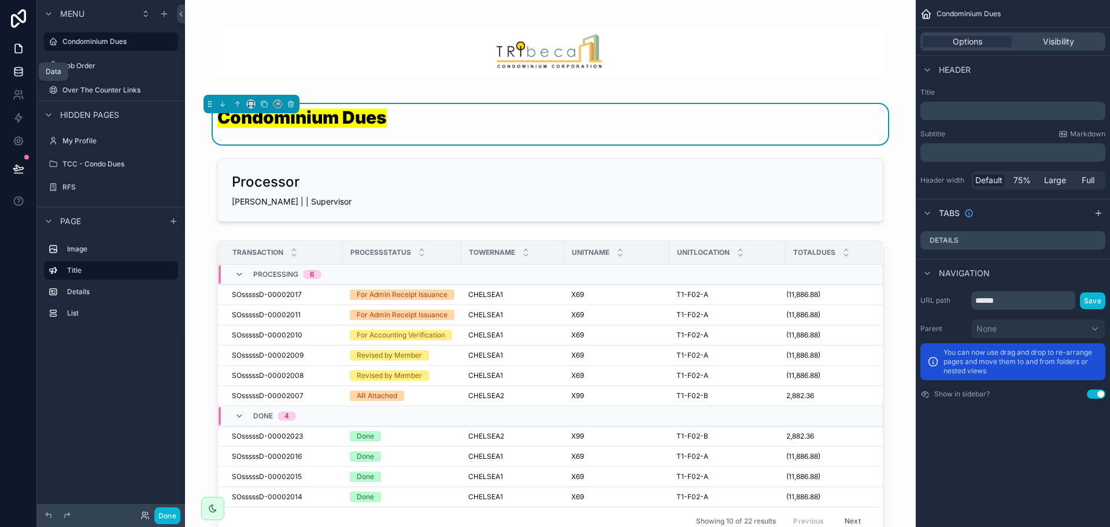
click at [27, 77] on link at bounding box center [18, 71] width 36 height 23
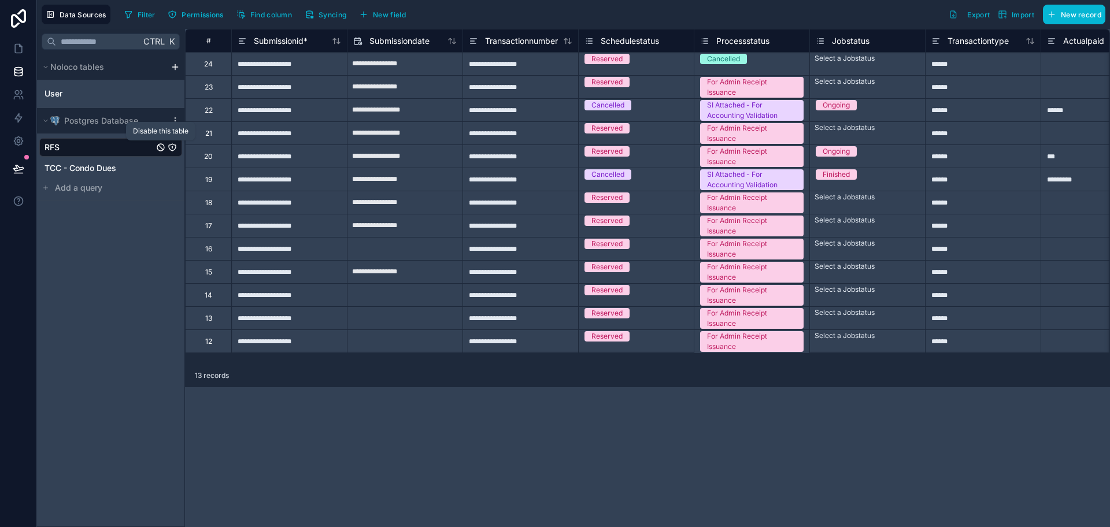
click at [157, 149] on icon "RFS" at bounding box center [160, 147] width 7 height 7
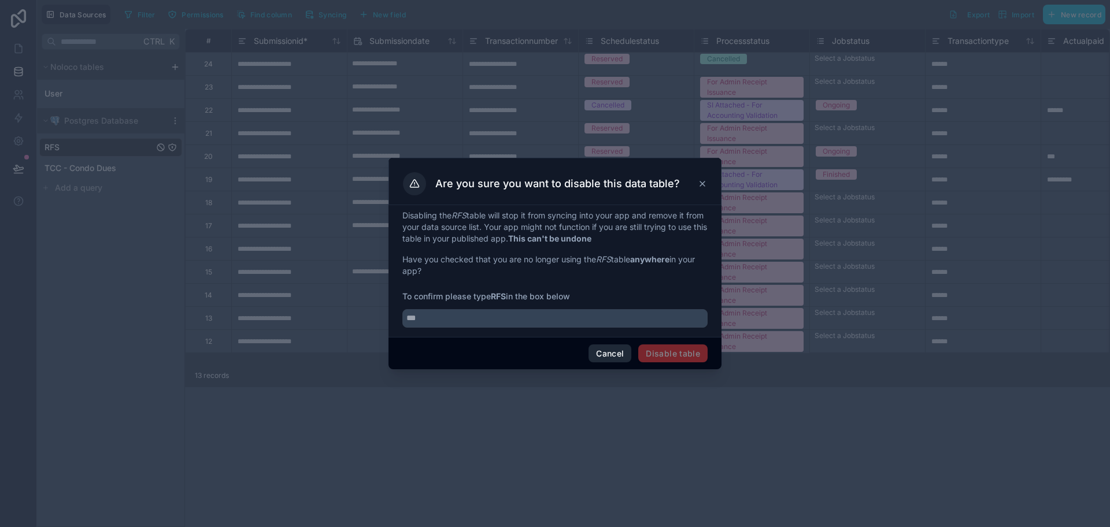
click at [615, 353] on button "Cancel" at bounding box center [610, 354] width 43 height 19
